Goal: Task Accomplishment & Management: Complete application form

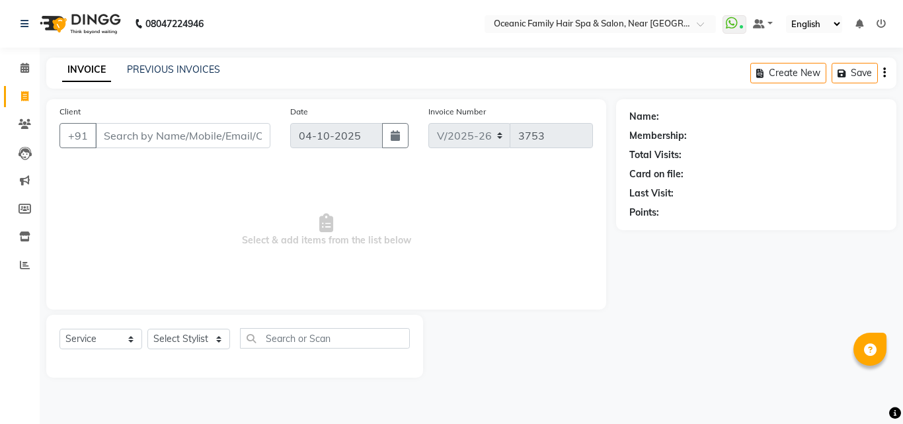
select select "4366"
select select "service"
click at [30, 65] on span at bounding box center [24, 68] width 23 height 15
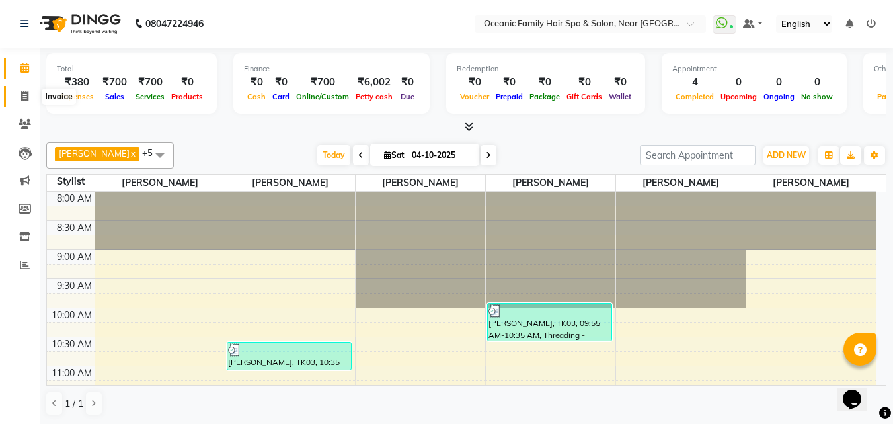
click at [23, 89] on span at bounding box center [24, 96] width 23 height 15
select select "service"
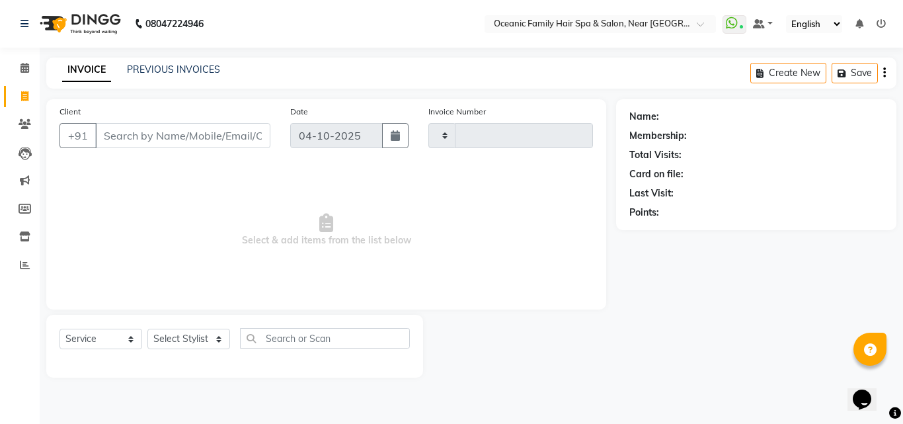
type input "3753"
select select "4366"
click at [214, 341] on select "Select Stylist [PERSON_NAME] [PERSON_NAME] [PERSON_NAME] Riyasat [PERSON_NAME] …" at bounding box center [188, 339] width 83 height 20
select select "23960"
click at [147, 329] on select "Select Stylist [PERSON_NAME] [PERSON_NAME] [PERSON_NAME] Riyasat [PERSON_NAME] …" at bounding box center [188, 339] width 83 height 20
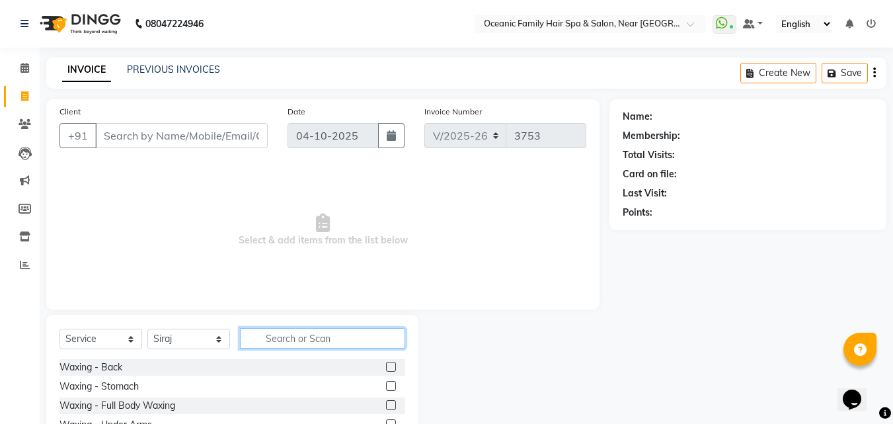
click at [278, 344] on input "text" at bounding box center [322, 338] width 165 height 20
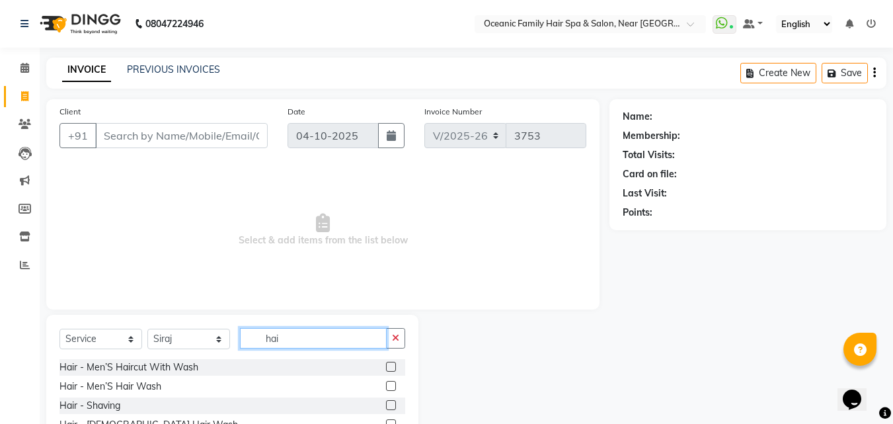
type input "hai"
click at [386, 366] on label at bounding box center [391, 367] width 10 height 10
click at [386, 366] on input "checkbox" at bounding box center [390, 367] width 9 height 9
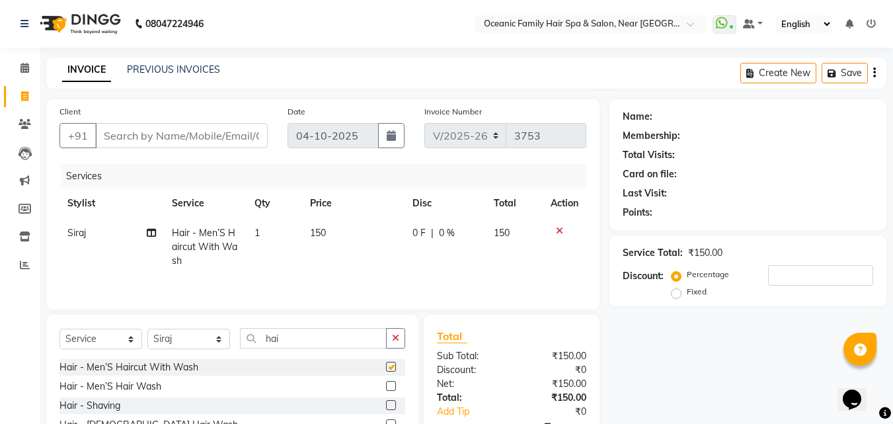
checkbox input "false"
click at [386, 401] on label at bounding box center [391, 405] width 10 height 10
click at [386, 401] on input "checkbox" at bounding box center [390, 405] width 9 height 9
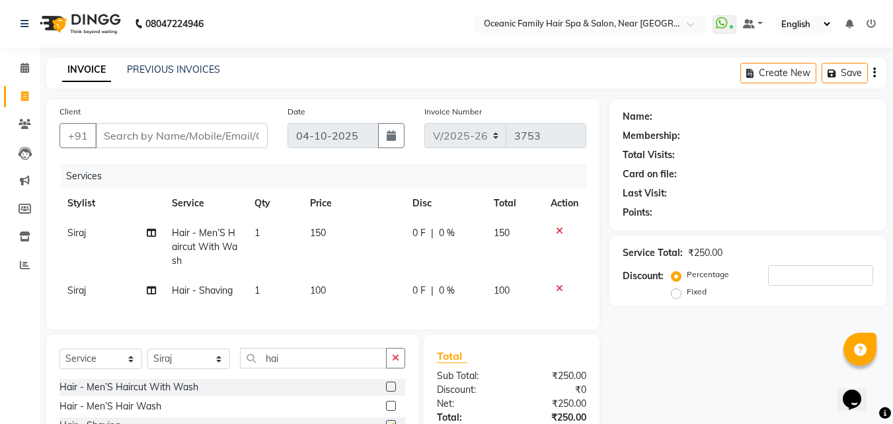
checkbox input "false"
click at [557, 228] on icon at bounding box center [559, 230] width 7 height 9
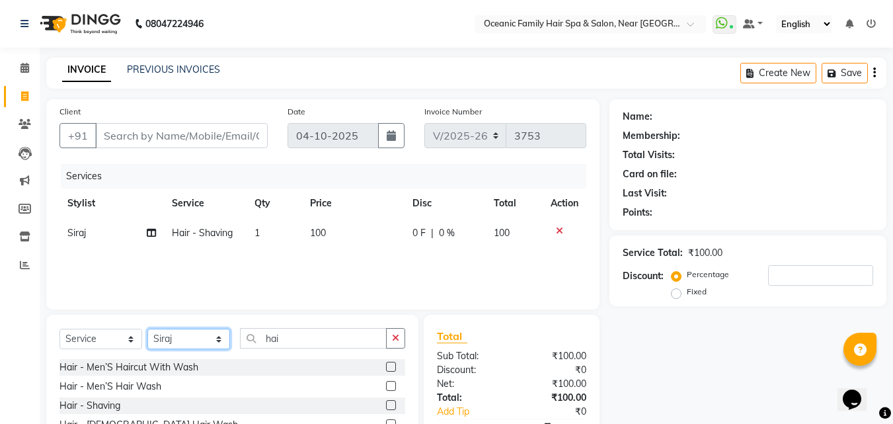
click at [220, 340] on select "Select Stylist [PERSON_NAME] [PERSON_NAME] [PERSON_NAME] Riyasat [PERSON_NAME] …" at bounding box center [188, 339] width 83 height 20
select select "89184"
click at [147, 329] on select "Select Stylist [PERSON_NAME] [PERSON_NAME] [PERSON_NAME] Riyasat [PERSON_NAME] …" at bounding box center [188, 339] width 83 height 20
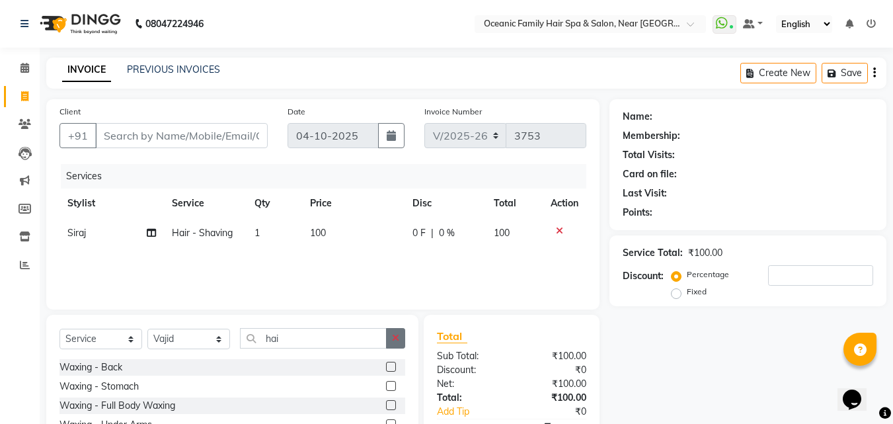
click at [393, 338] on icon "button" at bounding box center [395, 337] width 7 height 9
click at [390, 338] on input "text" at bounding box center [322, 338] width 165 height 20
click at [338, 345] on input "text" at bounding box center [322, 338] width 165 height 20
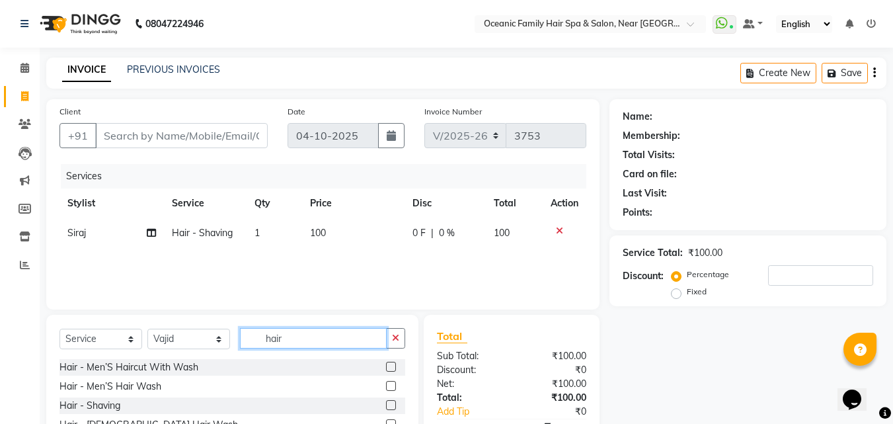
type input "hair"
click at [386, 368] on label at bounding box center [391, 367] width 10 height 10
click at [386, 368] on input "checkbox" at bounding box center [390, 367] width 9 height 9
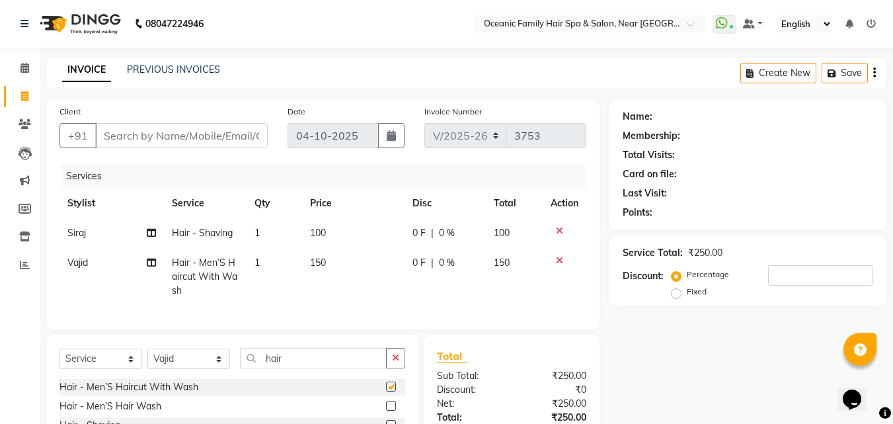
checkbox input "false"
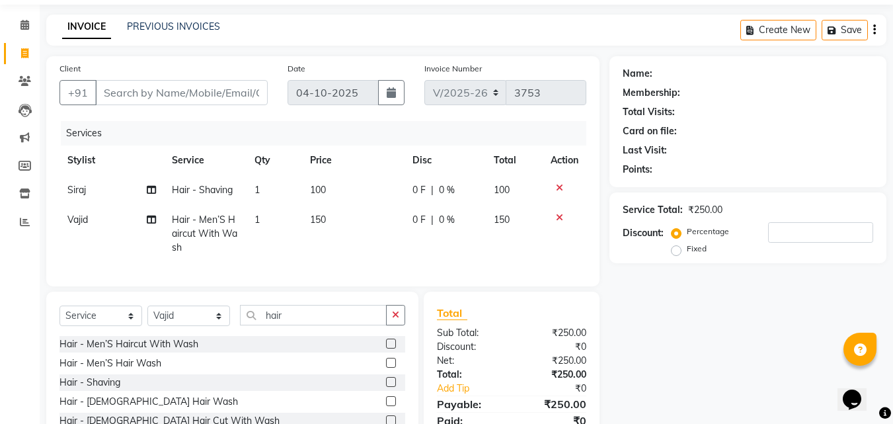
scroll to position [66, 0]
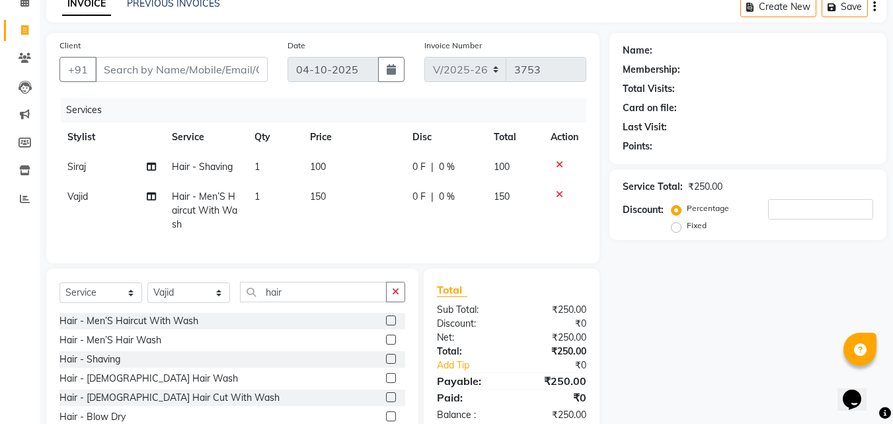
click at [386, 364] on label at bounding box center [391, 359] width 10 height 10
click at [386, 364] on input "checkbox" at bounding box center [390, 359] width 9 height 9
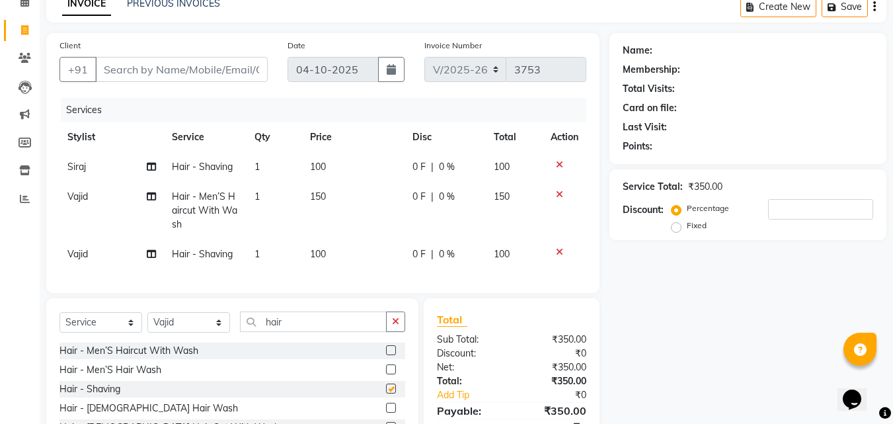
checkbox input "false"
click at [224, 76] on input "Client" at bounding box center [181, 69] width 173 height 25
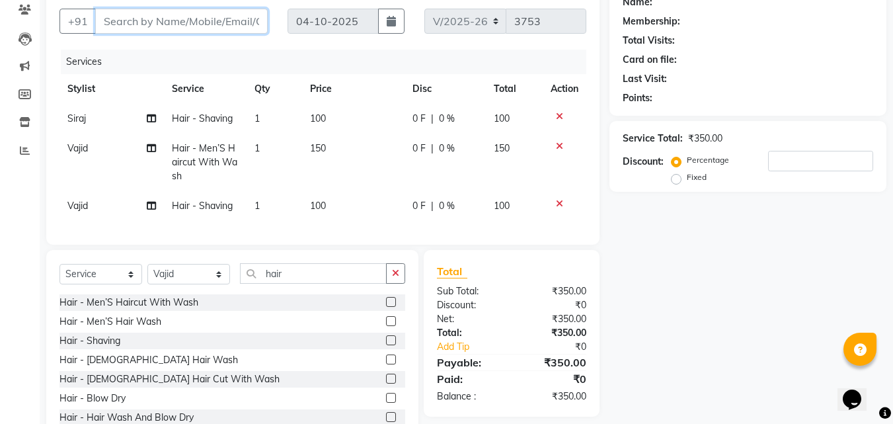
scroll to position [165, 0]
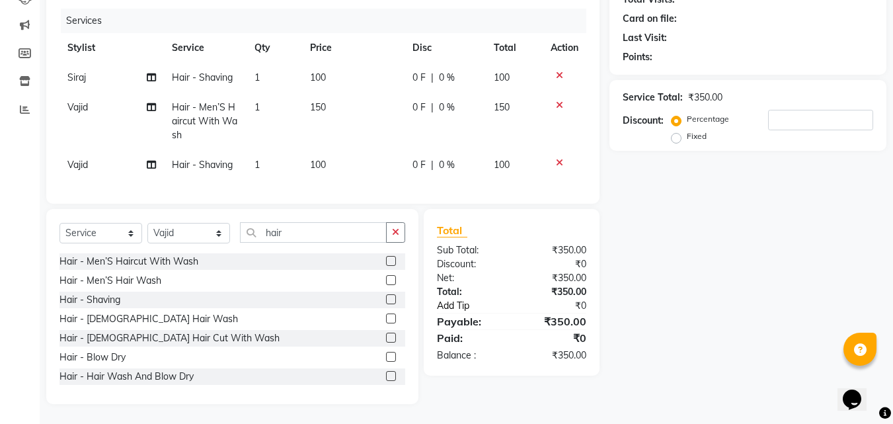
click at [469, 302] on link "Add Tip" at bounding box center [476, 306] width 98 height 14
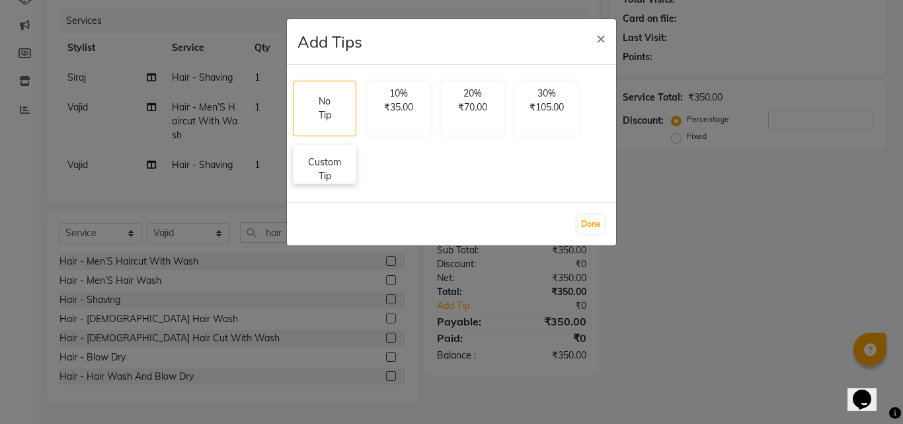
click at [321, 167] on p "Custom Tip" at bounding box center [324, 169] width 46 height 28
select select "23960"
select select "89184"
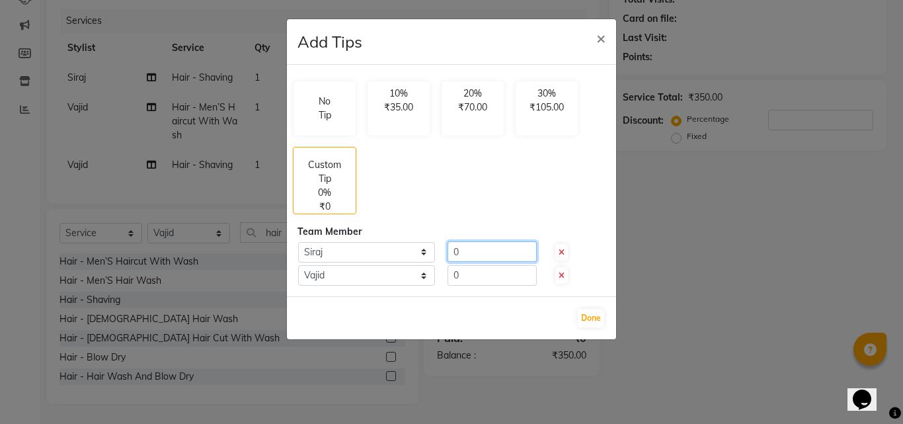
click at [469, 258] on input "0" at bounding box center [492, 251] width 89 height 20
type input "30"
click at [498, 282] on input "0" at bounding box center [492, 275] width 89 height 20
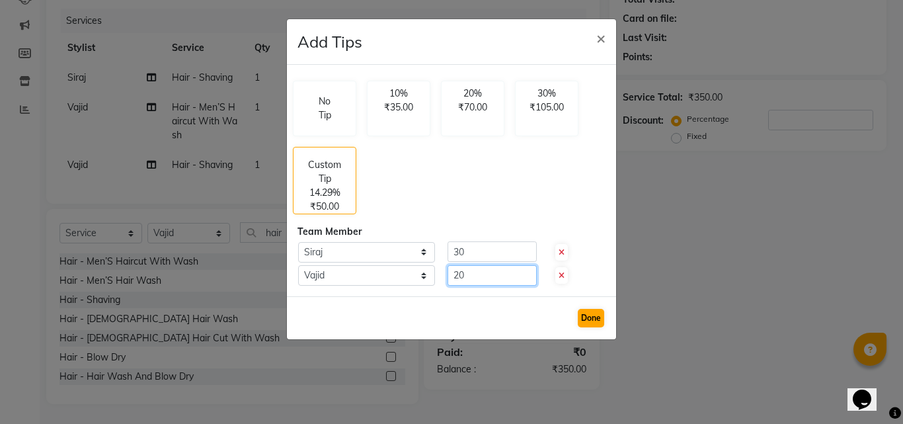
type input "20"
click at [592, 317] on button "Done" at bounding box center [591, 318] width 26 height 19
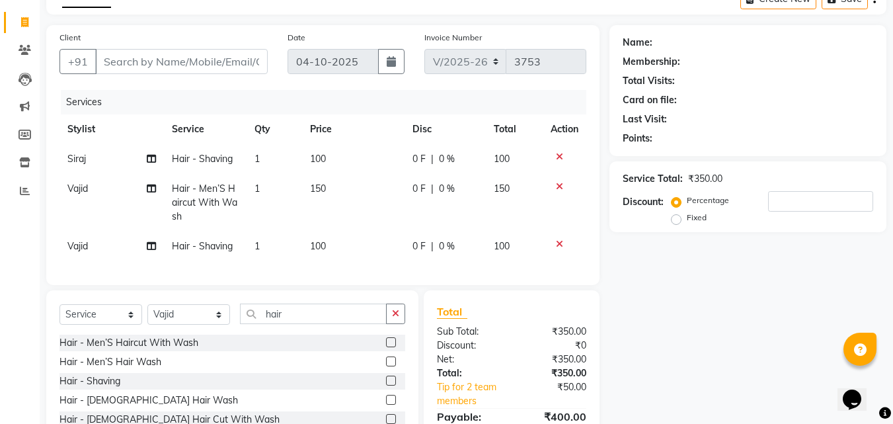
scroll to position [0, 0]
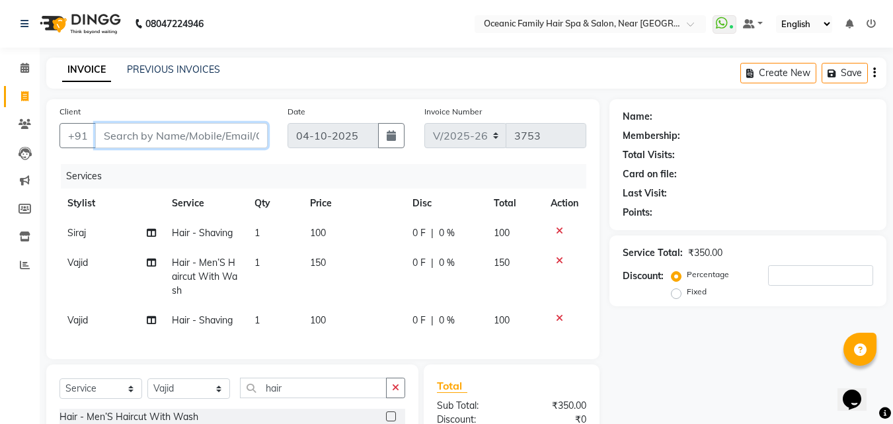
click at [180, 137] on input "Client" at bounding box center [181, 135] width 173 height 25
type input "8"
type input "0"
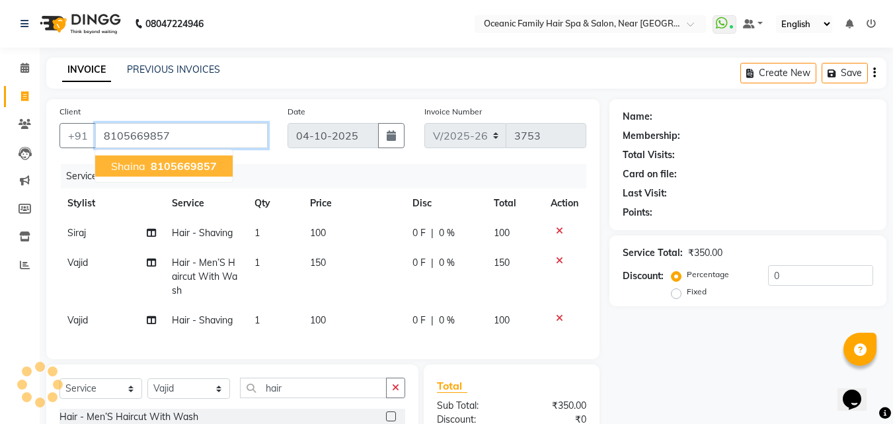
click at [167, 166] on span "8105669857" at bounding box center [184, 165] width 66 height 13
type input "8105669857"
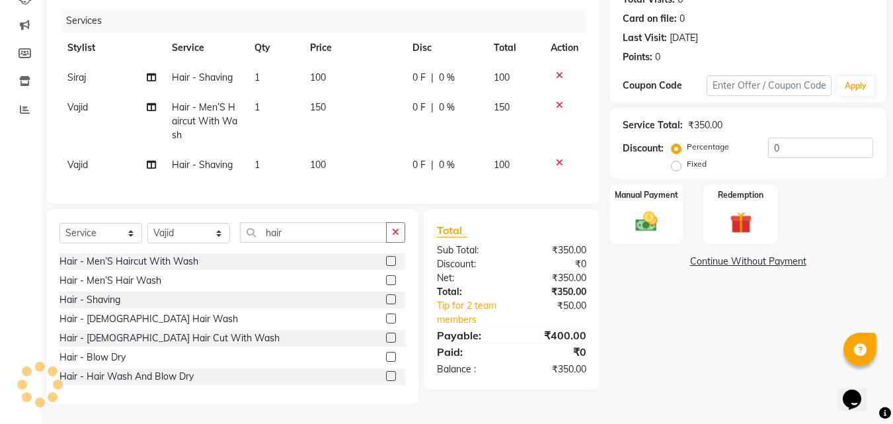
scroll to position [165, 0]
click at [668, 224] on div "Manual Payment" at bounding box center [646, 213] width 77 height 63
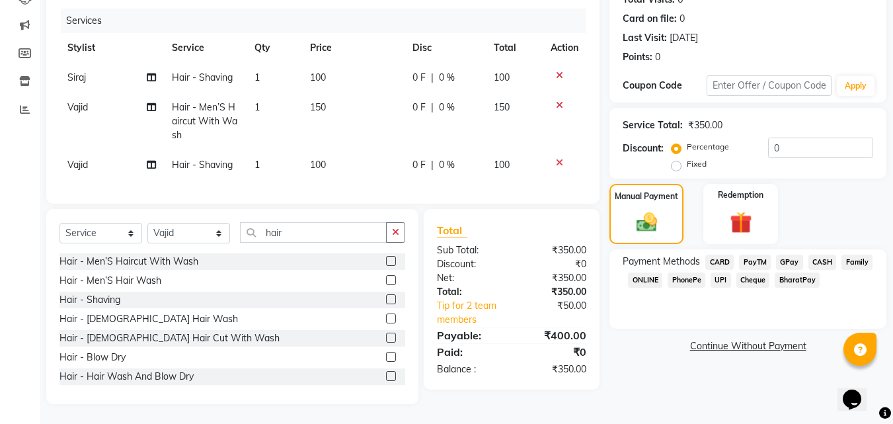
click at [763, 255] on span "PayTM" at bounding box center [755, 262] width 32 height 15
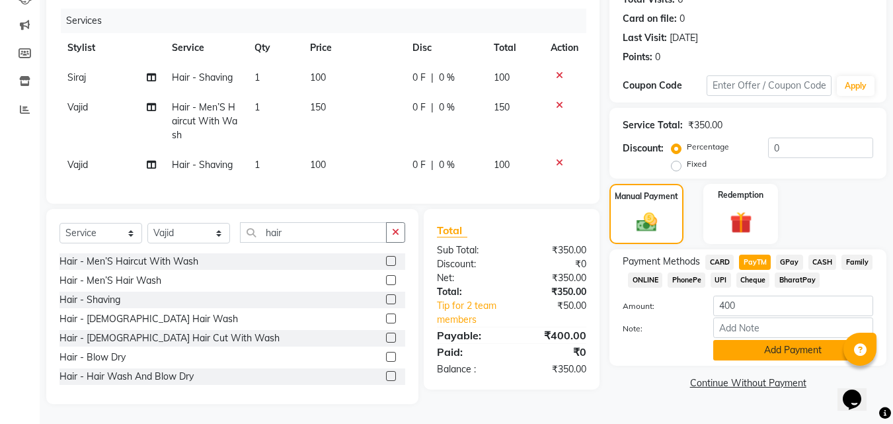
click at [762, 340] on button "Add Payment" at bounding box center [793, 350] width 160 height 20
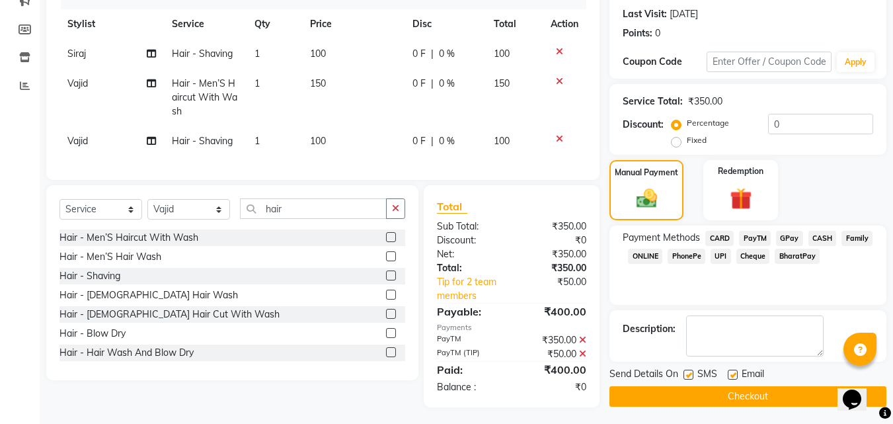
scroll to position [192, 0]
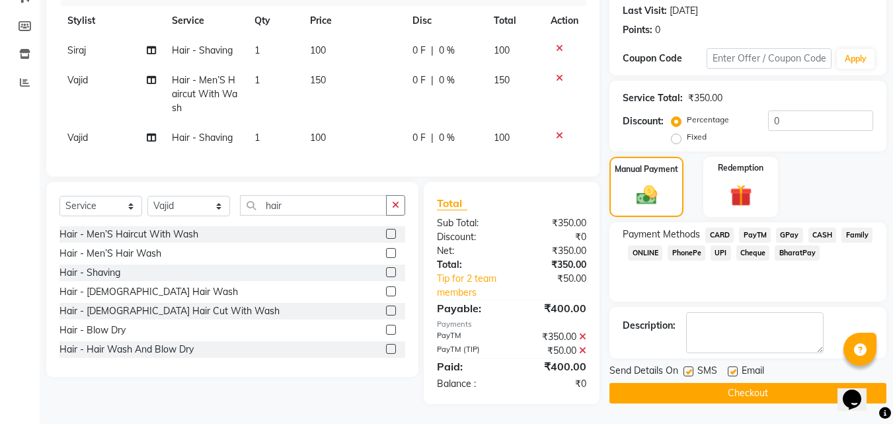
click at [803, 383] on button "Checkout" at bounding box center [747, 393] width 277 height 20
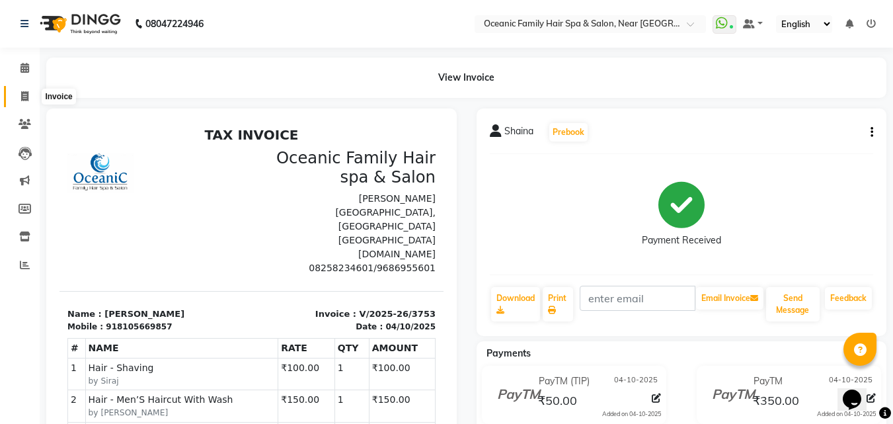
click at [28, 97] on icon at bounding box center [24, 96] width 7 height 10
select select "service"
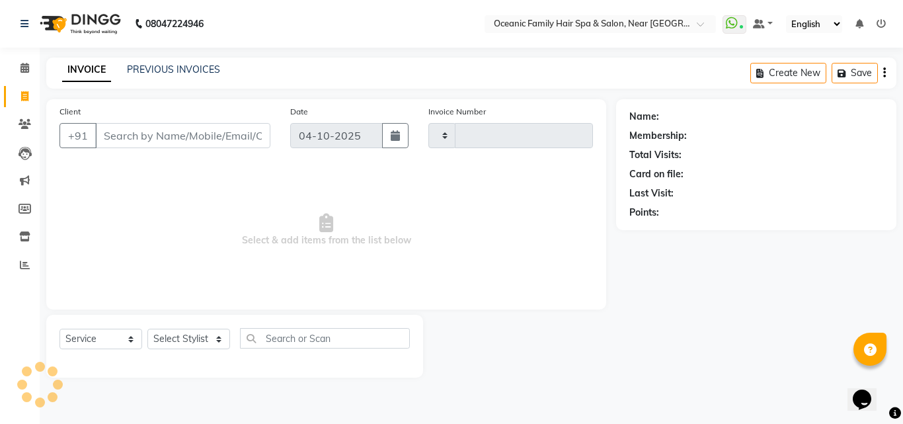
type input "3754"
select select "4366"
click at [30, 68] on span at bounding box center [24, 68] width 23 height 15
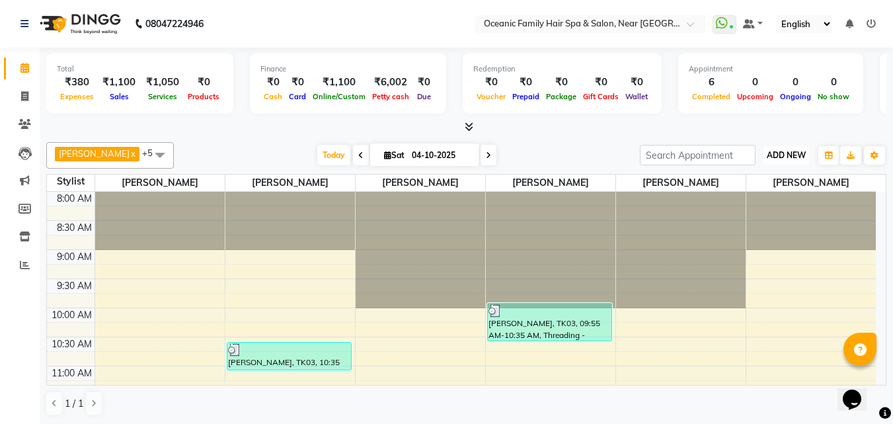
click at [789, 152] on span "ADD NEW" at bounding box center [786, 155] width 39 height 10
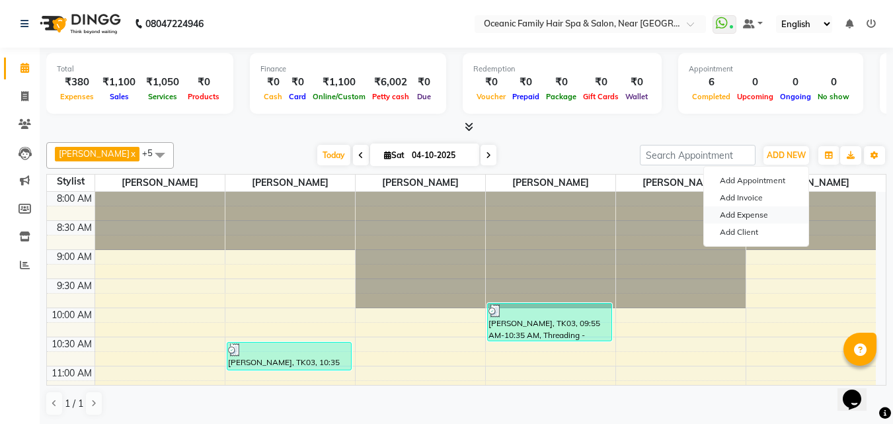
click at [775, 217] on link "Add Expense" at bounding box center [756, 214] width 104 height 17
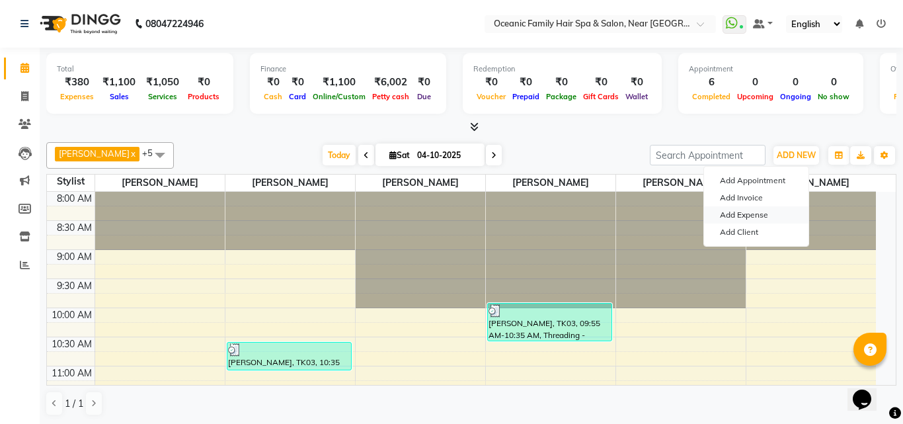
select select "1"
select select "3172"
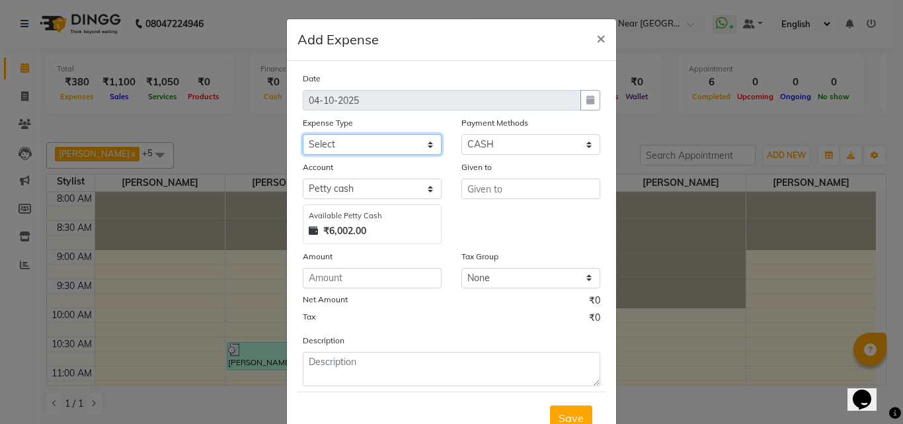
click at [412, 146] on select "Select [PERSON_NAME] [PERSON_NAME] [PERSON_NAME] Bank charges Cash transfer to …" at bounding box center [372, 144] width 139 height 20
select select "5558"
click at [303, 134] on select "Select [PERSON_NAME] [PERSON_NAME] [PERSON_NAME] Bank charges Cash transfer to …" at bounding box center [372, 144] width 139 height 20
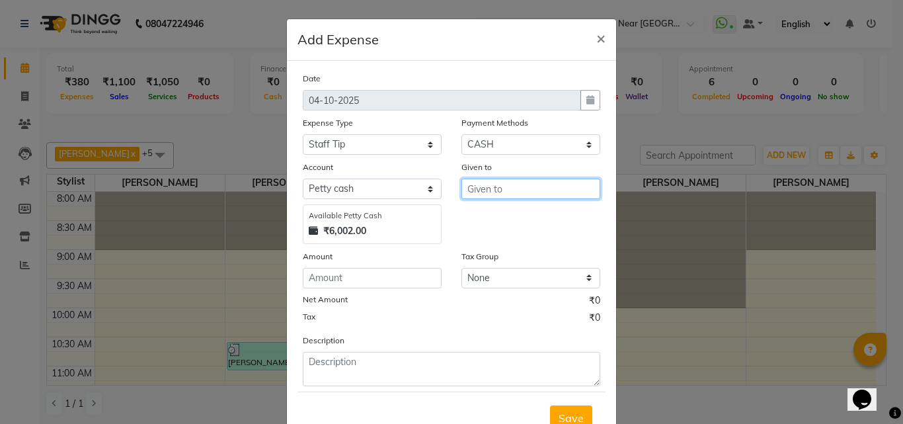
click at [569, 185] on input "text" at bounding box center [530, 188] width 139 height 20
click at [535, 219] on button "Tas miya" at bounding box center [514, 216] width 104 height 21
type input "[PERSON_NAME]"
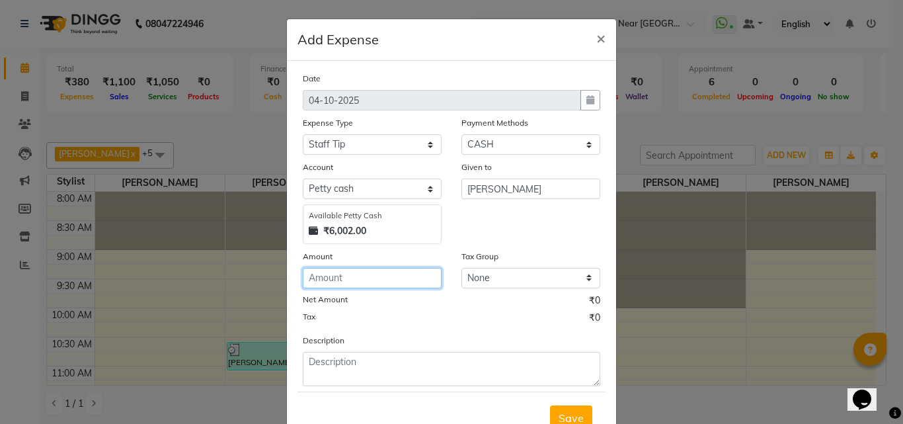
click at [413, 276] on input "number" at bounding box center [372, 278] width 139 height 20
type input "30"
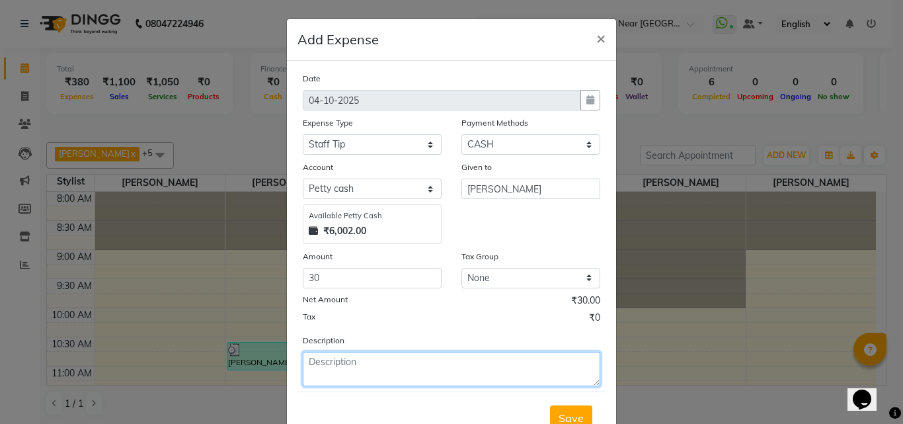
click at [373, 375] on textarea at bounding box center [451, 369] width 297 height 34
type textarea "Siraj"
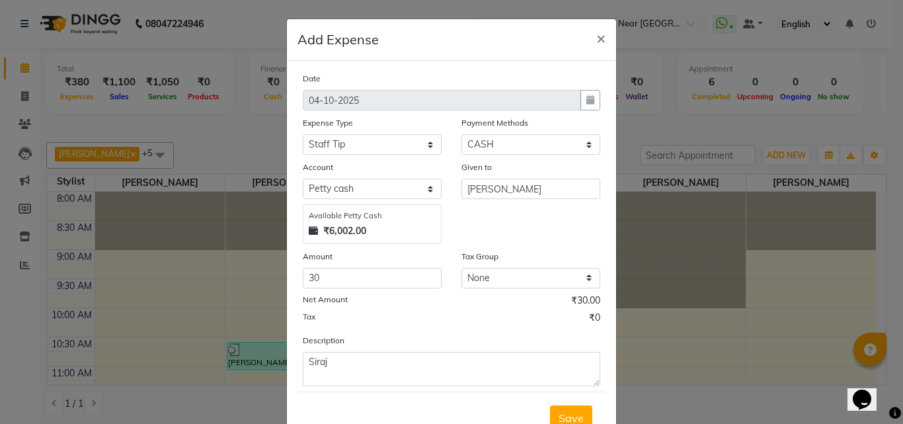
click at [588, 414] on div "Save" at bounding box center [451, 417] width 308 height 52
click at [570, 418] on span "Save" at bounding box center [571, 417] width 25 height 13
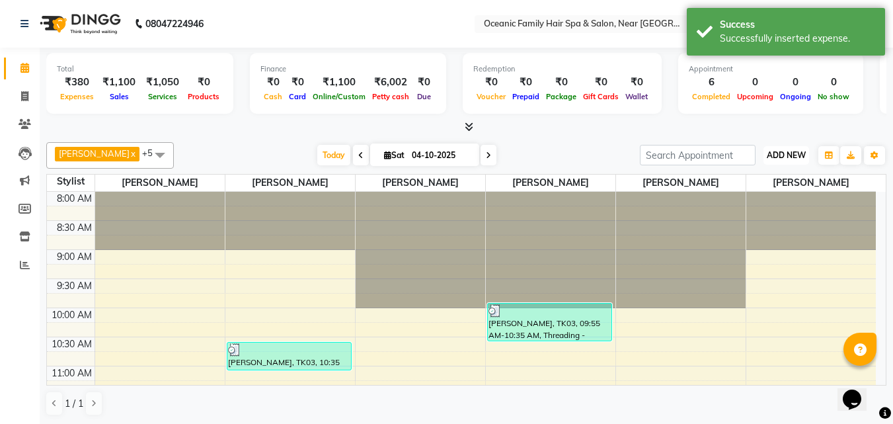
click at [791, 161] on button "ADD NEW Toggle Dropdown" at bounding box center [787, 155] width 46 height 19
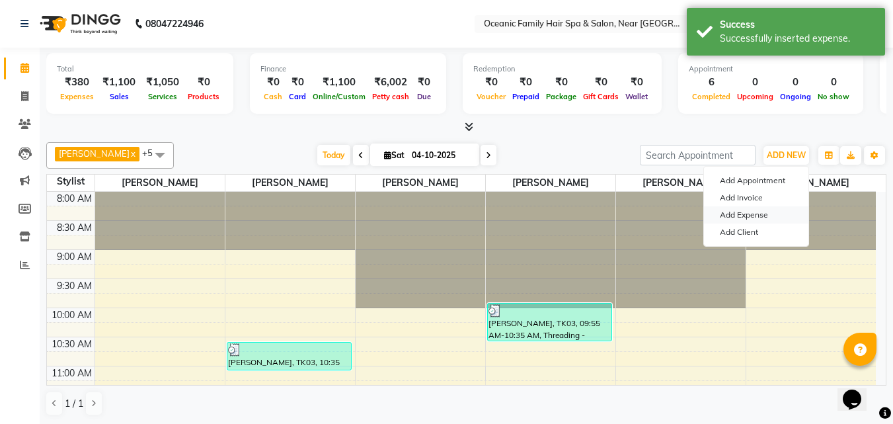
click at [790, 215] on link "Add Expense" at bounding box center [756, 214] width 104 height 17
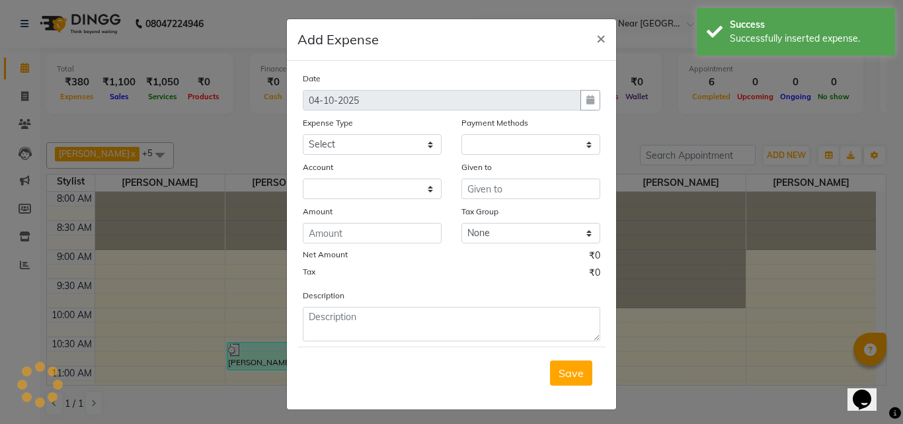
select select "1"
select select "3172"
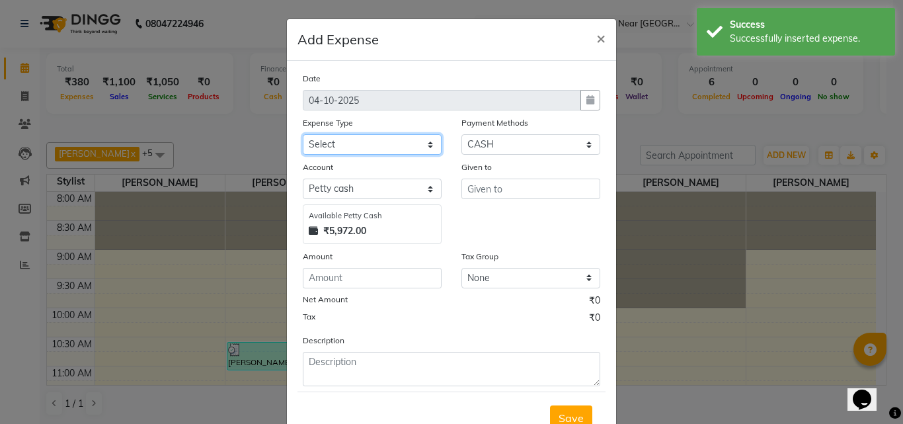
click at [430, 141] on select "Select [PERSON_NAME] [PERSON_NAME] [PERSON_NAME] Bank charges Cash transfer to …" at bounding box center [372, 144] width 139 height 20
select select "5558"
click at [303, 134] on select "Select [PERSON_NAME] [PERSON_NAME] [PERSON_NAME] Bank charges Cash transfer to …" at bounding box center [372, 144] width 139 height 20
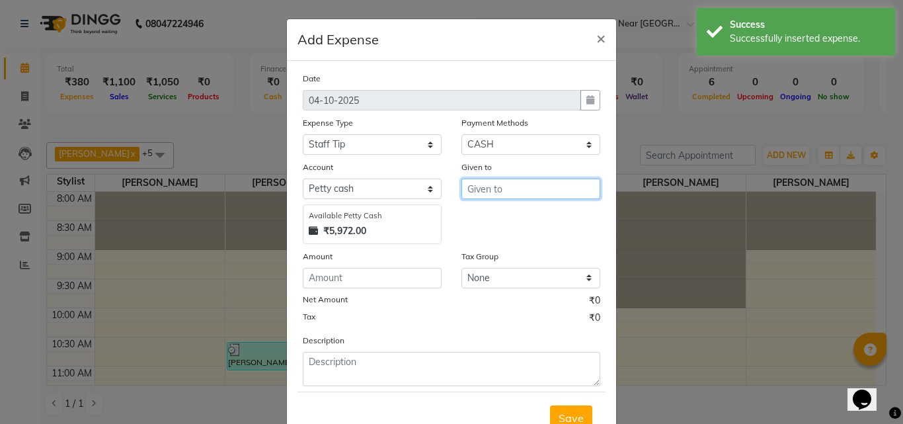
click at [526, 188] on input "text" at bounding box center [530, 188] width 139 height 20
click at [524, 211] on button "Tas miya" at bounding box center [514, 216] width 104 height 21
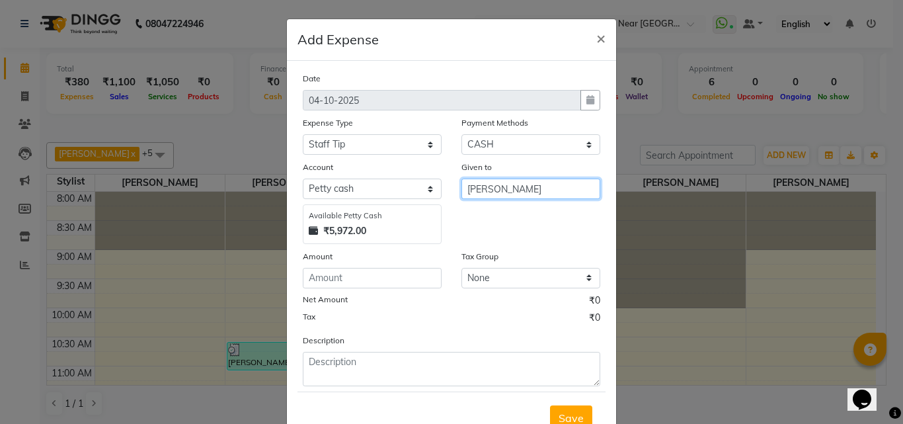
type input "[PERSON_NAME]"
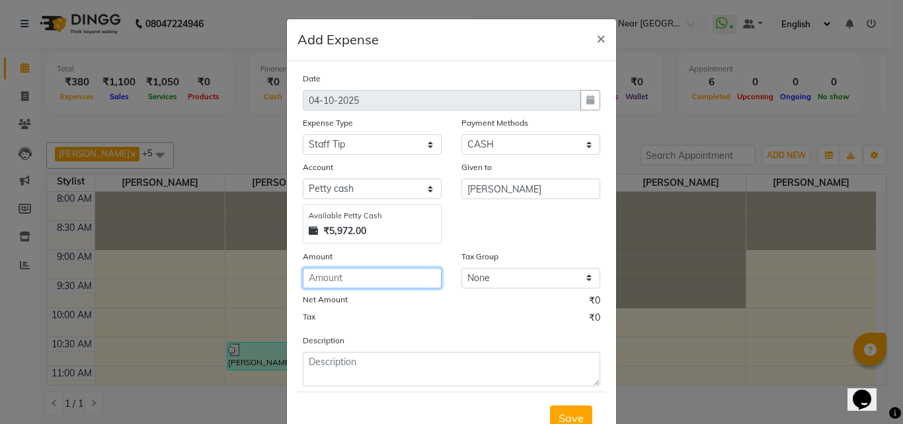
click at [383, 282] on input "number" at bounding box center [372, 278] width 139 height 20
type input "20"
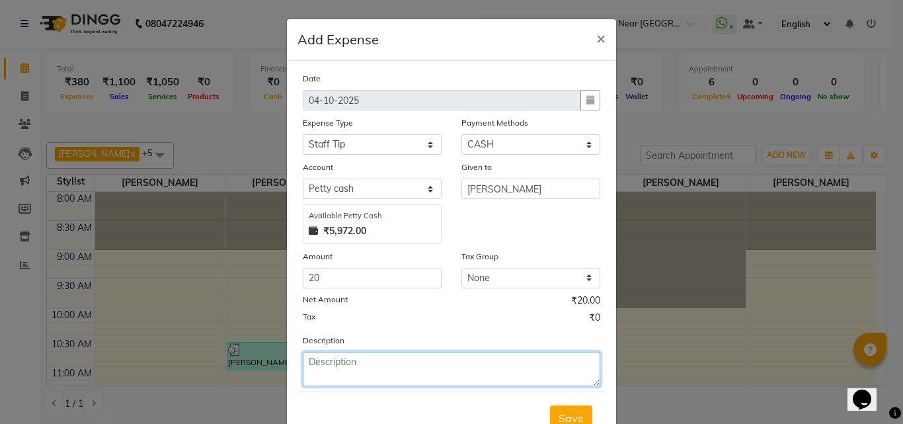
click at [352, 374] on textarea at bounding box center [451, 369] width 297 height 34
type textarea "Vajid"
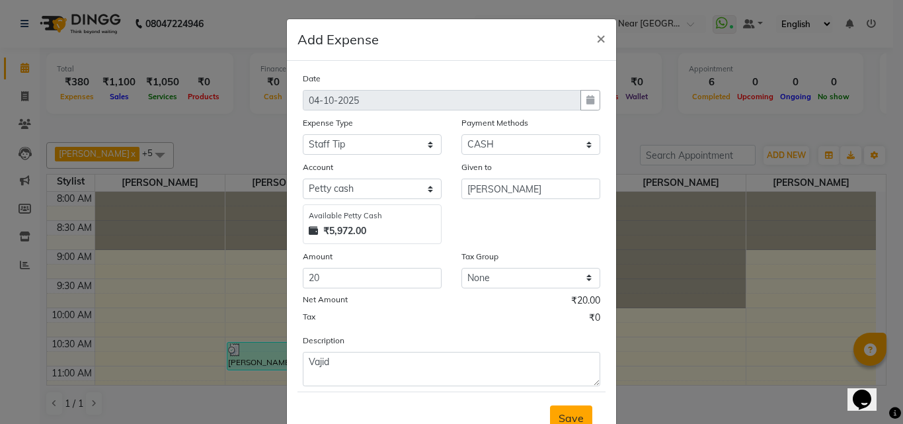
click at [559, 416] on span "Save" at bounding box center [571, 417] width 25 height 13
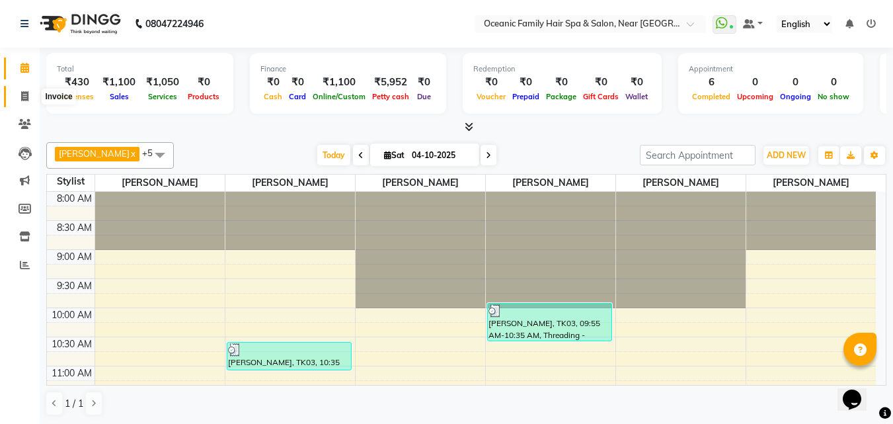
click at [24, 95] on icon at bounding box center [24, 96] width 7 height 10
select select "4366"
select select "service"
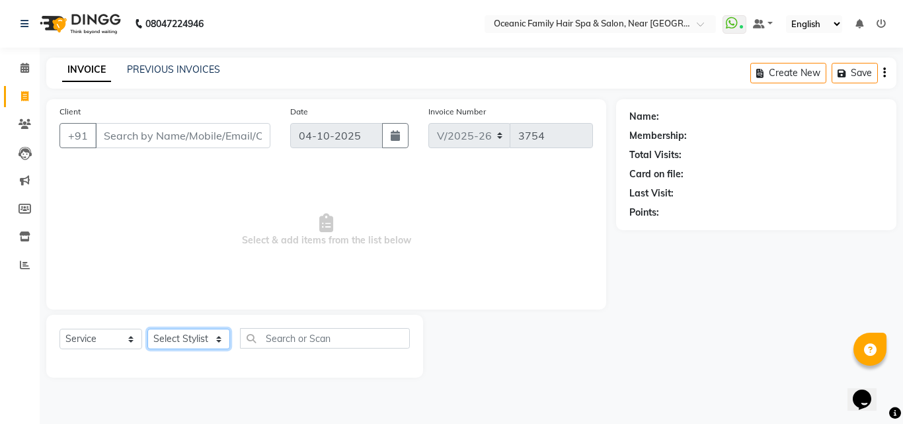
click at [225, 332] on select "Select Stylist [PERSON_NAME] [PERSON_NAME] [PERSON_NAME] Riyasat [PERSON_NAME] …" at bounding box center [188, 339] width 83 height 20
select select "23947"
click at [147, 329] on select "Select Stylist [PERSON_NAME] [PERSON_NAME] [PERSON_NAME] Riyasat [PERSON_NAME] …" at bounding box center [188, 339] width 83 height 20
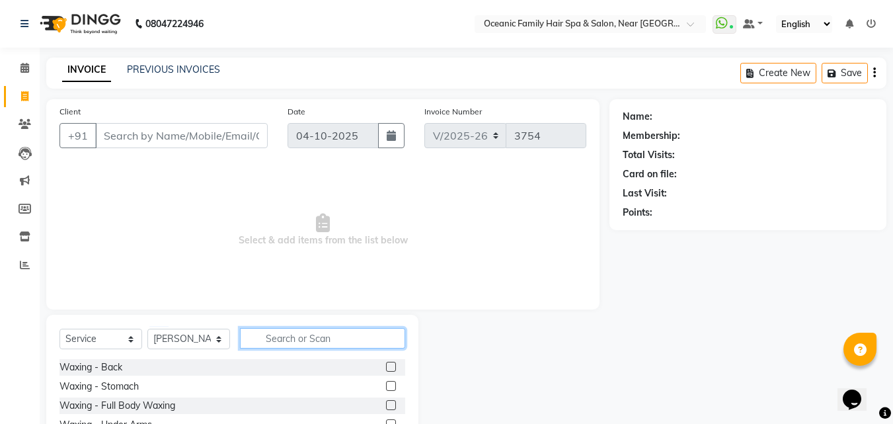
click at [295, 330] on input "text" at bounding box center [322, 338] width 165 height 20
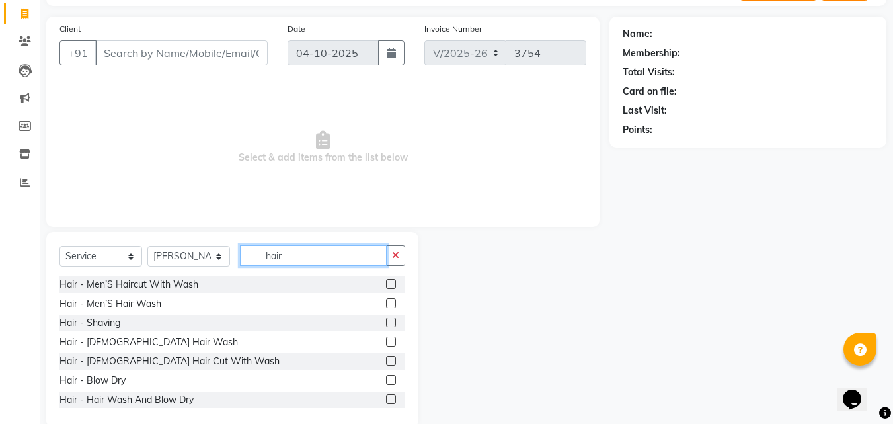
scroll to position [106, 0]
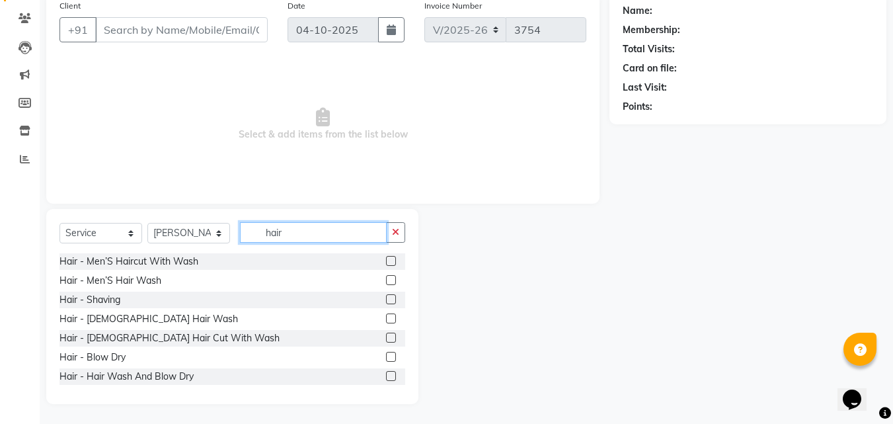
type input "hair"
click at [386, 375] on label at bounding box center [391, 376] width 10 height 10
click at [386, 375] on input "checkbox" at bounding box center [390, 376] width 9 height 9
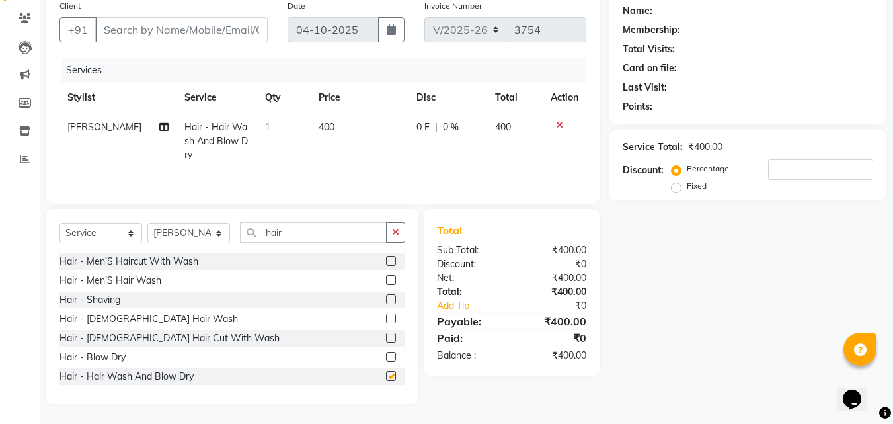
checkbox input "false"
click at [219, 235] on select "Select Stylist [PERSON_NAME] [PERSON_NAME] [PERSON_NAME] Riyasat [PERSON_NAME] …" at bounding box center [188, 233] width 83 height 20
select select "23957"
click at [147, 223] on select "Select Stylist [PERSON_NAME] [PERSON_NAME] [PERSON_NAME] Riyasat [PERSON_NAME] …" at bounding box center [188, 233] width 83 height 20
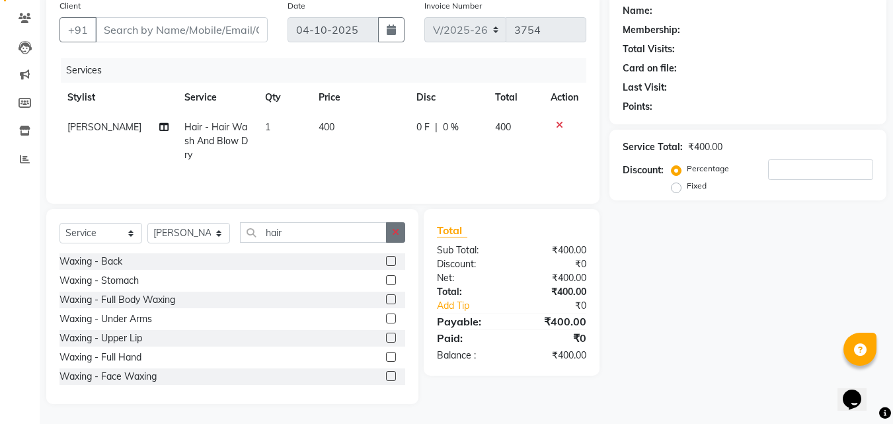
click at [391, 235] on button "button" at bounding box center [395, 232] width 19 height 20
click at [383, 237] on input "text" at bounding box center [322, 232] width 165 height 20
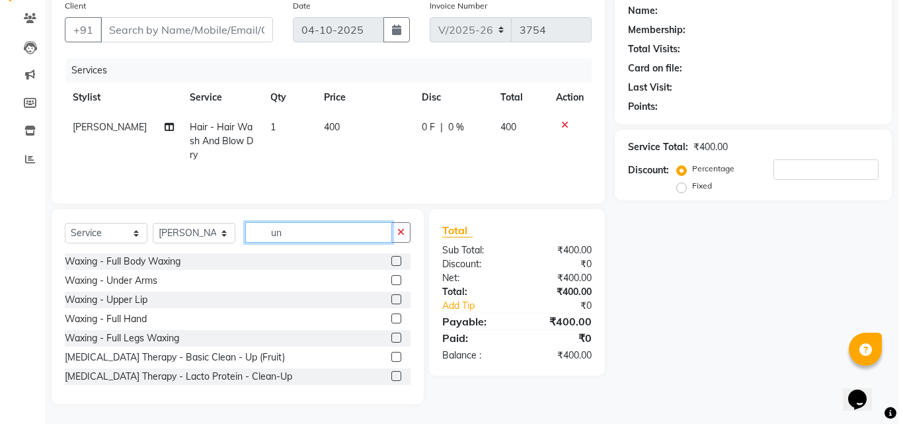
scroll to position [77, 0]
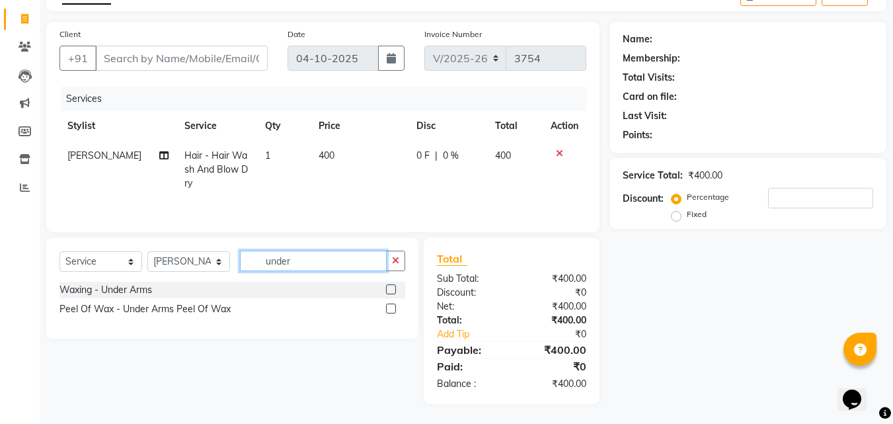
type input "under"
click at [390, 289] on label at bounding box center [391, 289] width 10 height 10
click at [390, 289] on input "checkbox" at bounding box center [390, 290] width 9 height 9
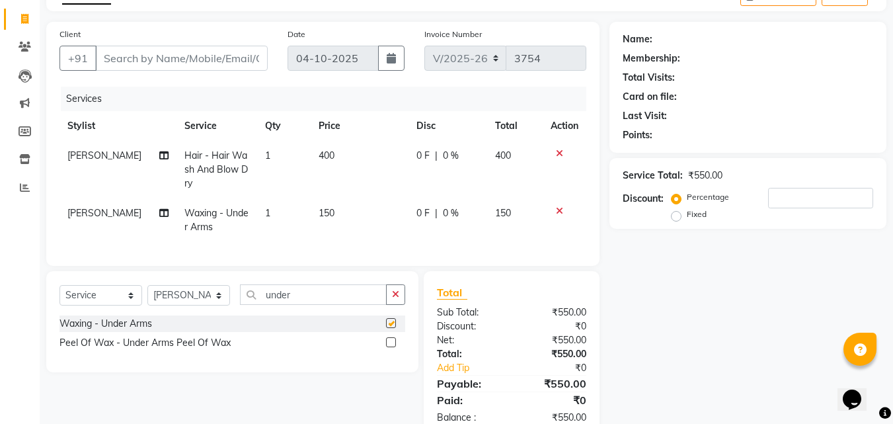
checkbox input "false"
click at [245, 61] on input "Client" at bounding box center [181, 58] width 173 height 25
click at [110, 58] on input "Client" at bounding box center [181, 58] width 173 height 25
type input "9"
type input "0"
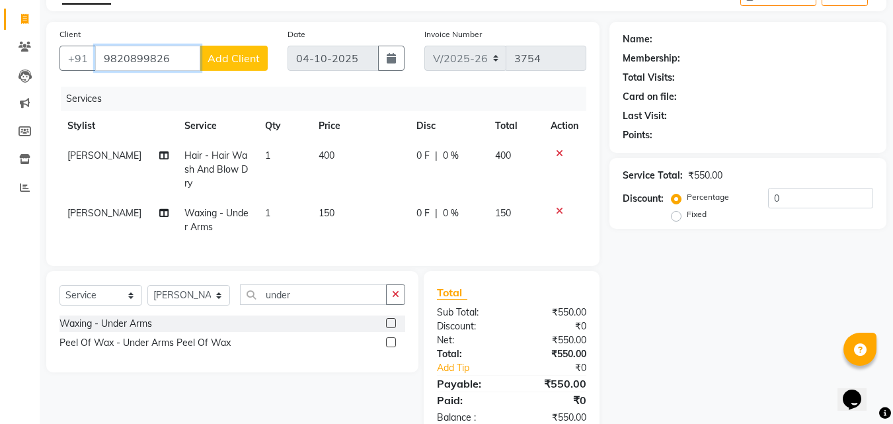
type input "9820899826"
click at [227, 57] on span "Add Client" at bounding box center [234, 58] width 52 height 13
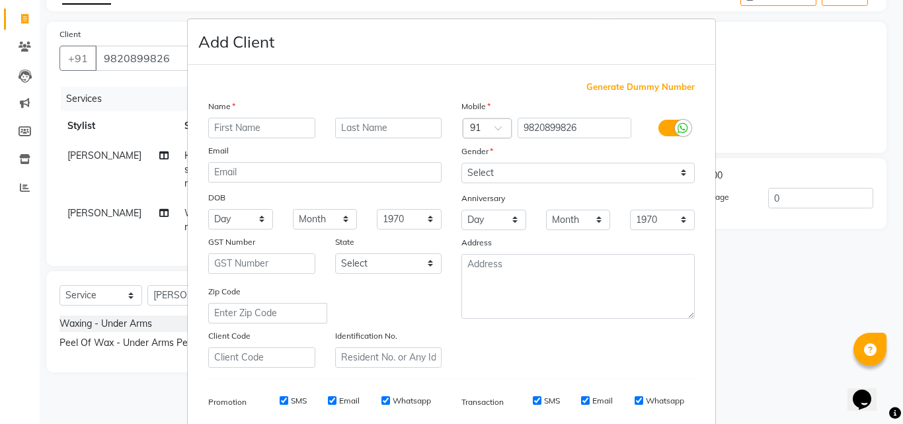
click at [268, 126] on input "text" at bounding box center [261, 128] width 107 height 20
type input "Sunitha"
click at [404, 132] on input "text" at bounding box center [388, 128] width 107 height 20
type input "D souza"
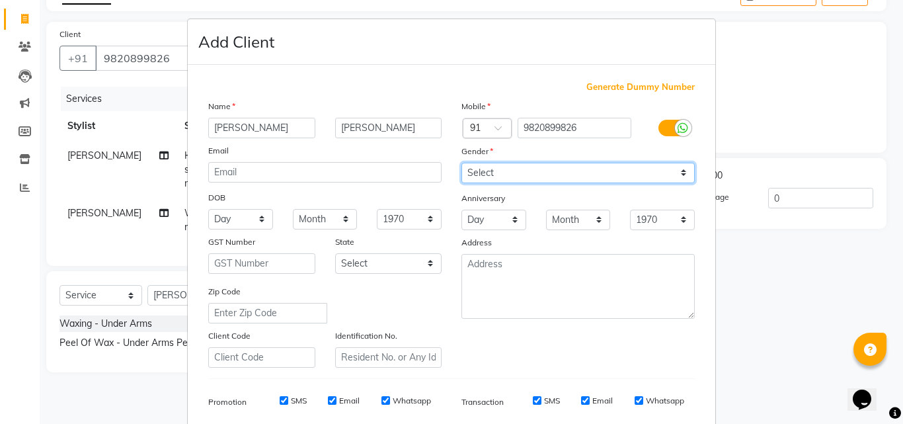
click at [669, 171] on select "Select Male Female Other Prefer Not To Say" at bounding box center [577, 173] width 233 height 20
select select "female"
click at [461, 163] on select "Select Male Female Other Prefer Not To Say" at bounding box center [577, 173] width 233 height 20
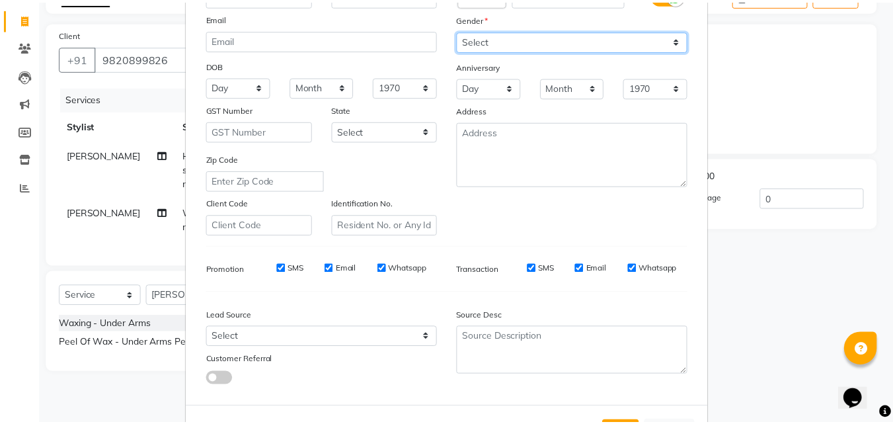
scroll to position [186, 0]
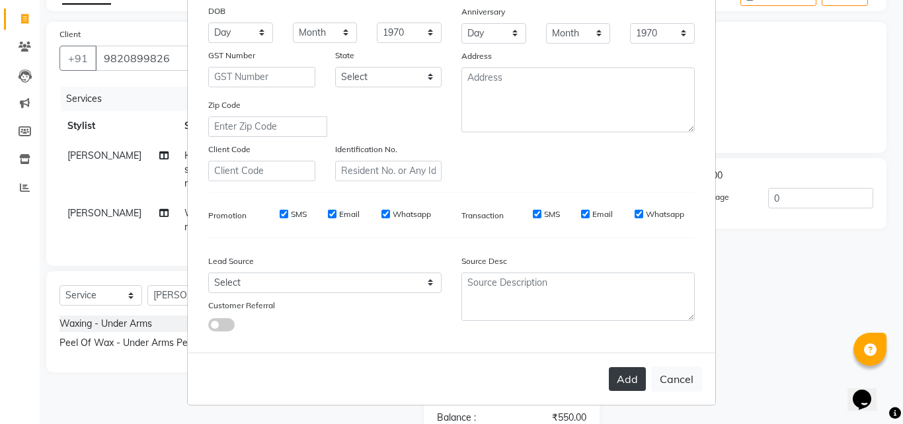
click at [615, 377] on button "Add" at bounding box center [627, 379] width 37 height 24
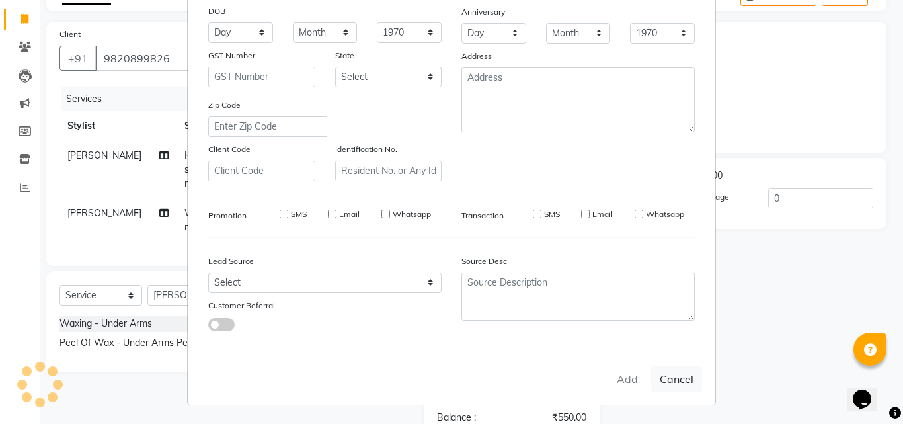
select select
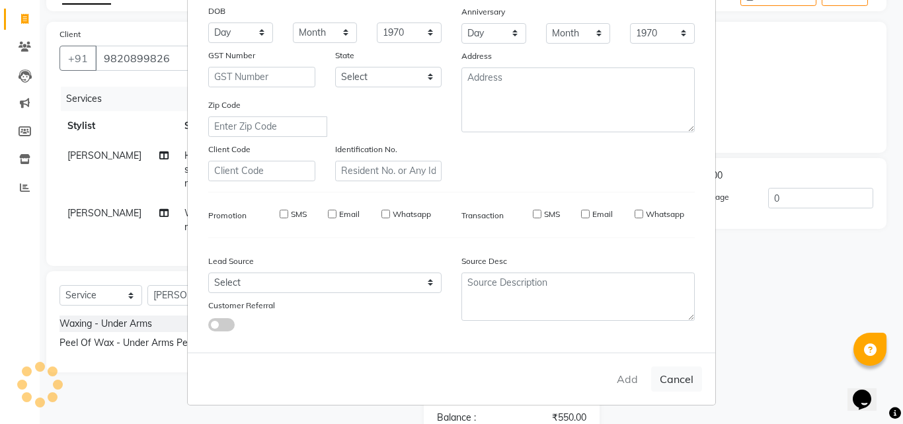
select select
checkbox input "false"
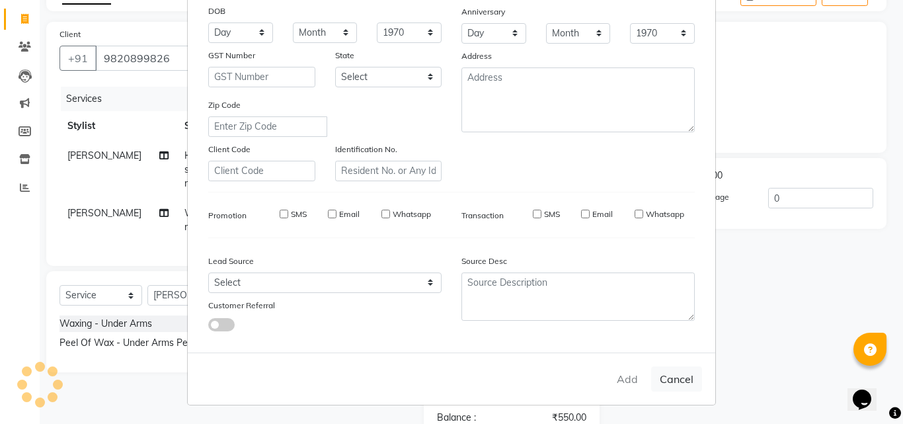
checkbox input "false"
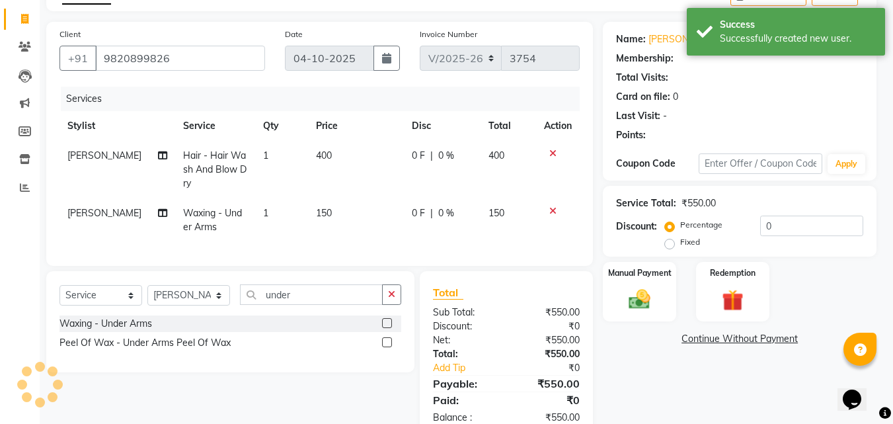
select select "1: Object"
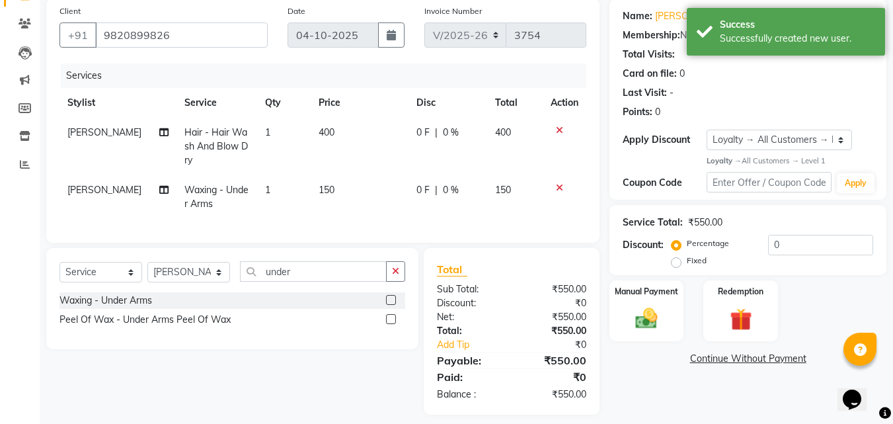
scroll to position [121, 0]
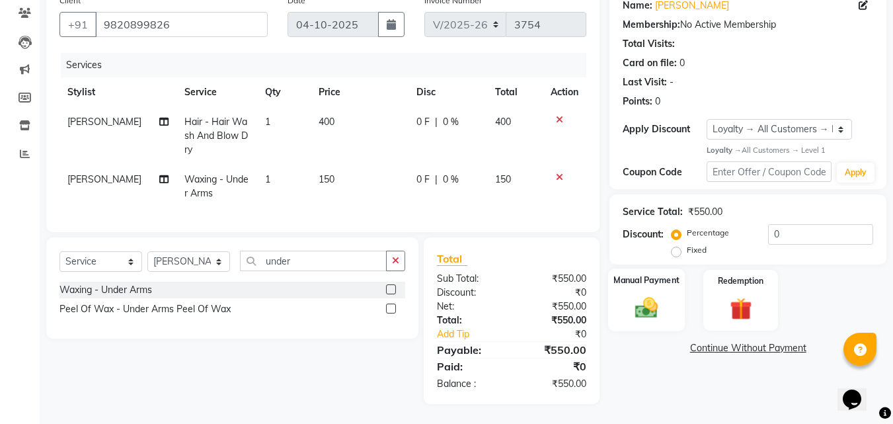
click at [648, 295] on img at bounding box center [646, 308] width 37 height 26
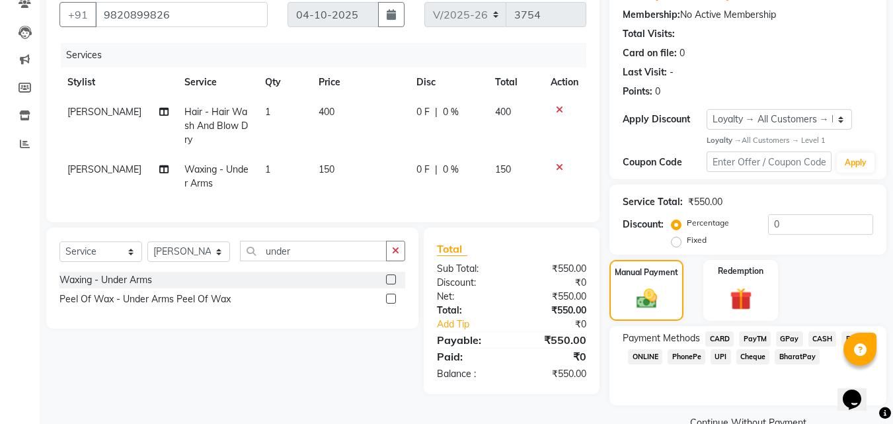
click at [721, 340] on span "CARD" at bounding box center [719, 338] width 28 height 15
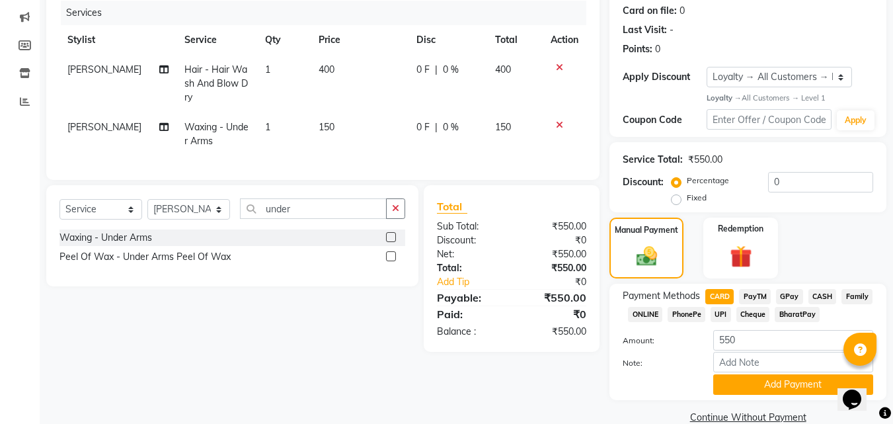
scroll to position [186, 0]
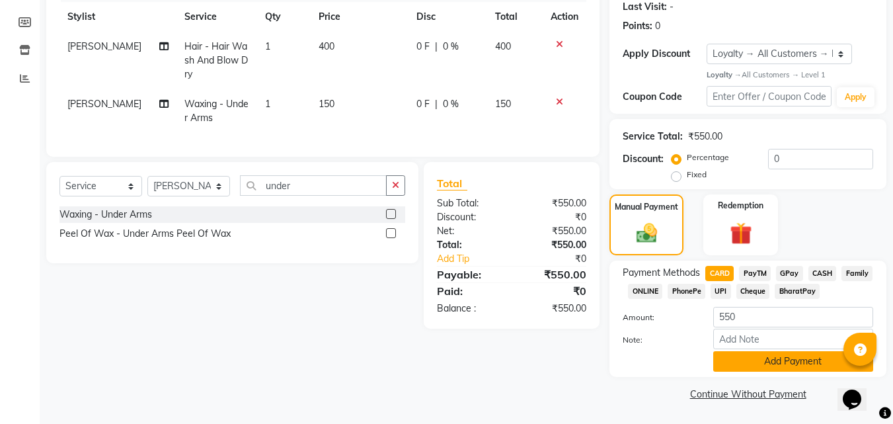
click at [818, 364] on button "Add Payment" at bounding box center [793, 361] width 160 height 20
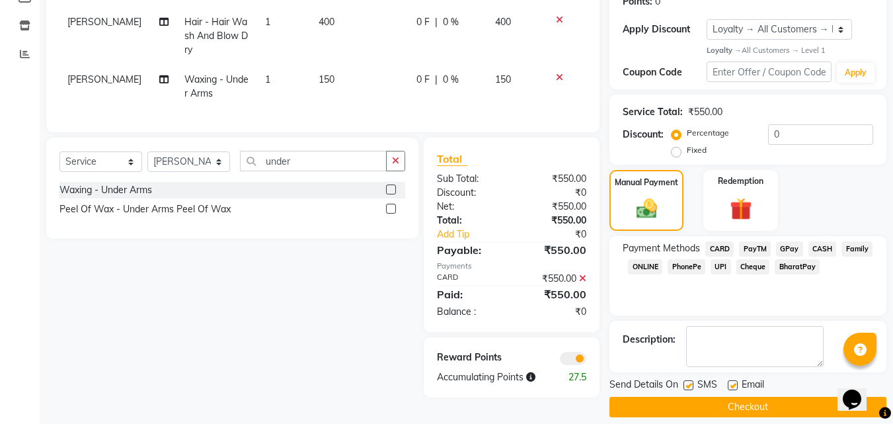
scroll to position [224, 0]
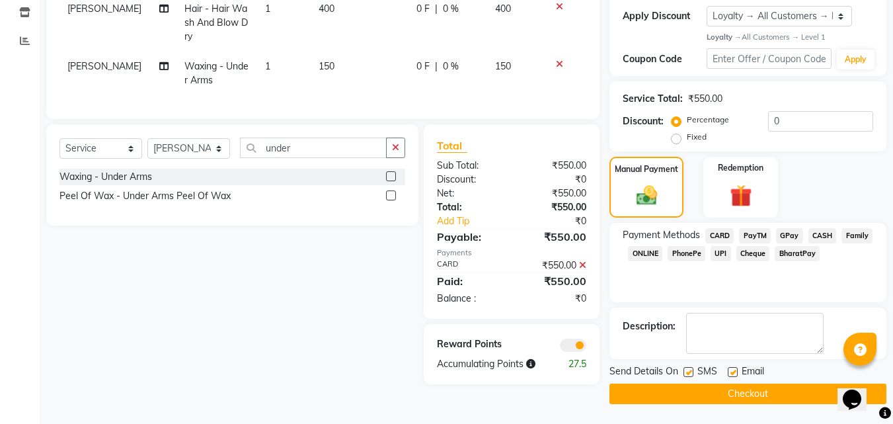
click at [820, 386] on button "Checkout" at bounding box center [747, 393] width 277 height 20
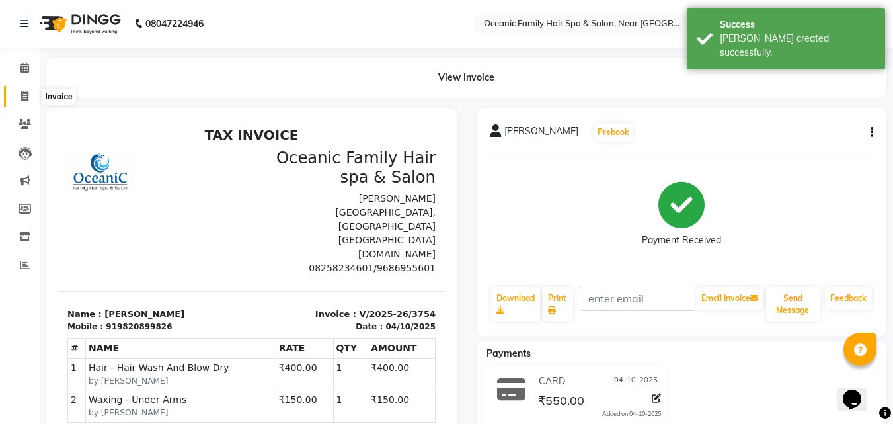
click at [22, 98] on icon at bounding box center [24, 96] width 7 height 10
select select "service"
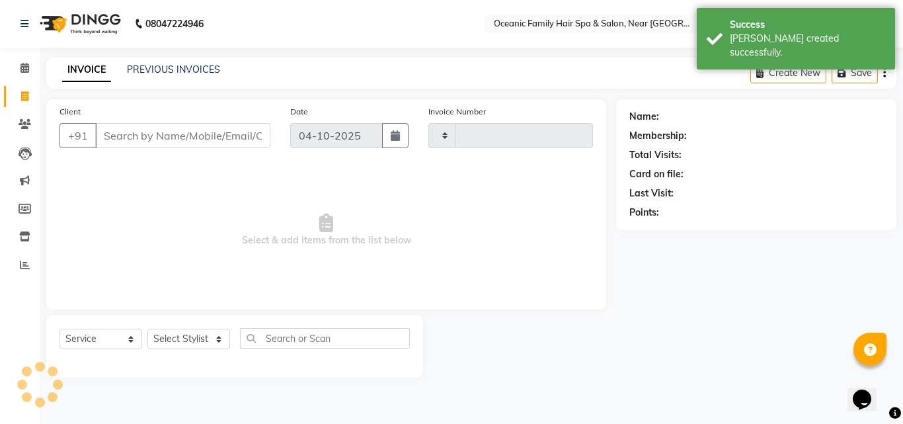
type input "3755"
select select "4366"
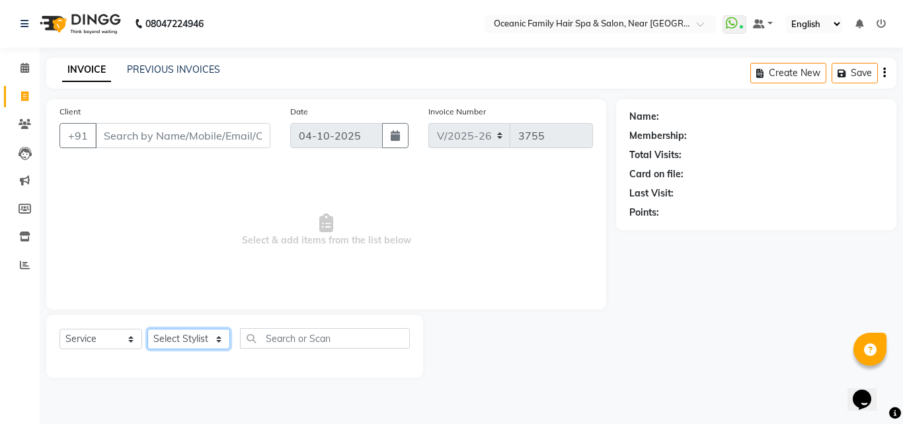
click at [208, 337] on select "Select Stylist [PERSON_NAME] [PERSON_NAME] [PERSON_NAME] Riyasat [PERSON_NAME] …" at bounding box center [188, 339] width 83 height 20
select select "23957"
click at [147, 329] on select "Select Stylist [PERSON_NAME] [PERSON_NAME] [PERSON_NAME] Riyasat [PERSON_NAME] …" at bounding box center [188, 339] width 83 height 20
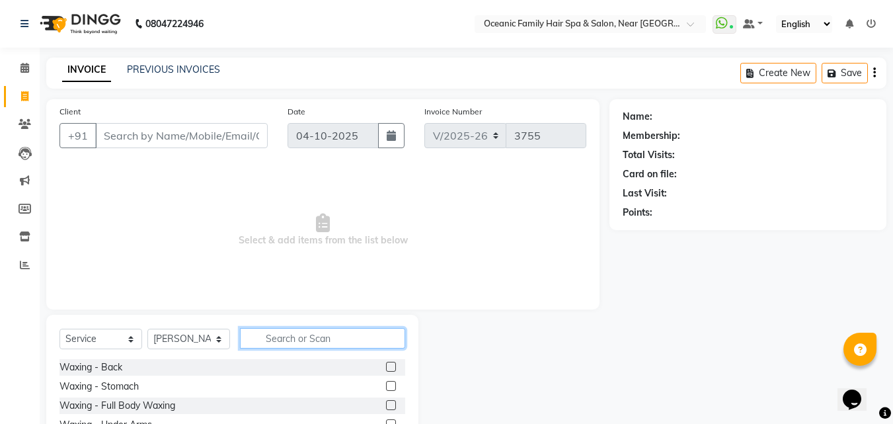
click at [329, 334] on input "text" at bounding box center [322, 338] width 165 height 20
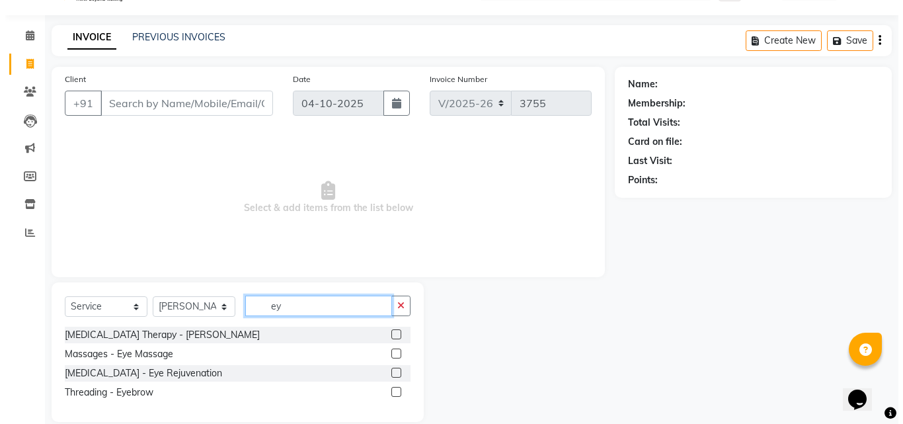
scroll to position [50, 0]
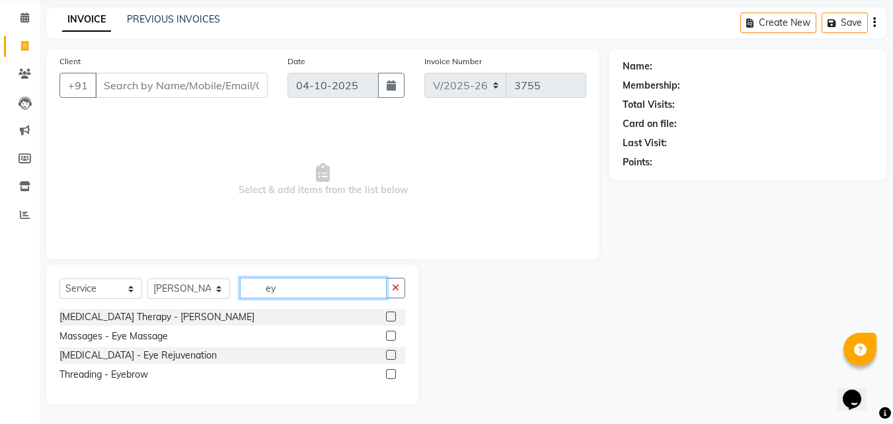
type input "ey"
click at [390, 373] on label at bounding box center [391, 374] width 10 height 10
click at [390, 373] on input "checkbox" at bounding box center [390, 374] width 9 height 9
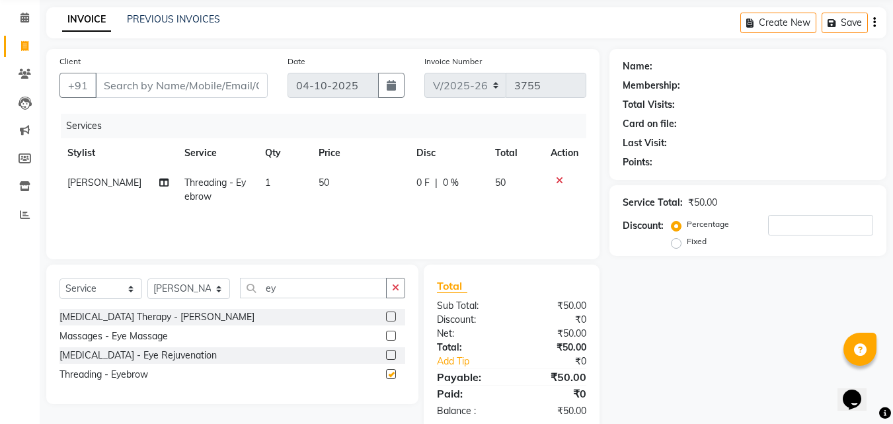
checkbox input "false"
click at [122, 87] on input "Client" at bounding box center [181, 85] width 173 height 25
type input "6"
type input "0"
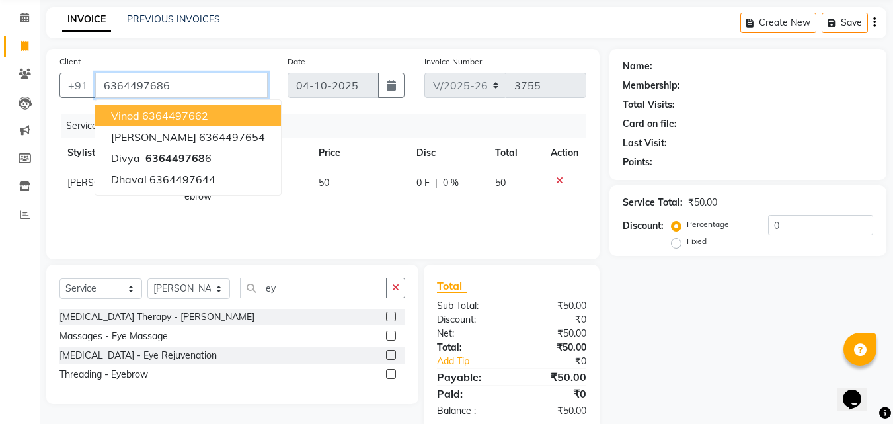
type input "6364497686"
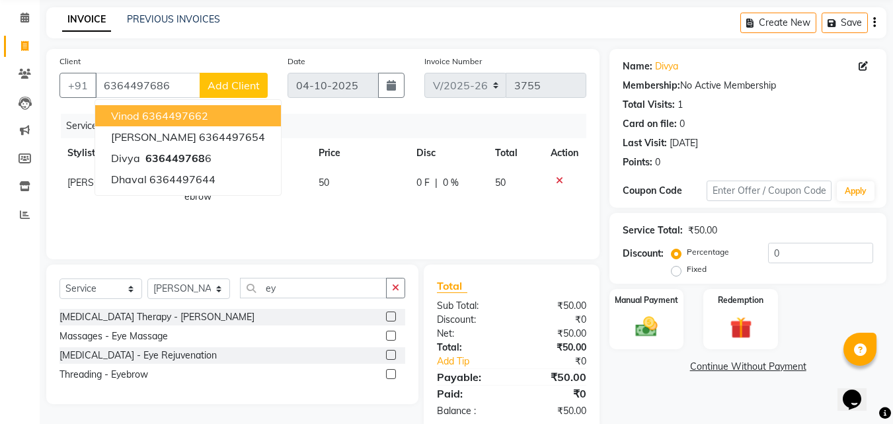
click at [227, 89] on span "Add Client" at bounding box center [234, 85] width 52 height 13
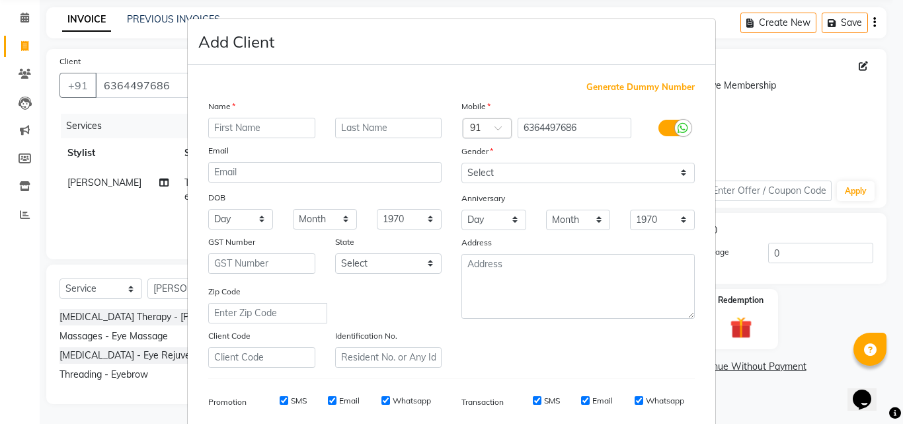
click at [243, 127] on input "text" at bounding box center [261, 128] width 107 height 20
type input "Divya"
click at [537, 165] on select "Select Male Female Other Prefer Not To Say" at bounding box center [577, 173] width 233 height 20
select select "female"
click at [461, 163] on select "Select Male Female Other Prefer Not To Say" at bounding box center [577, 173] width 233 height 20
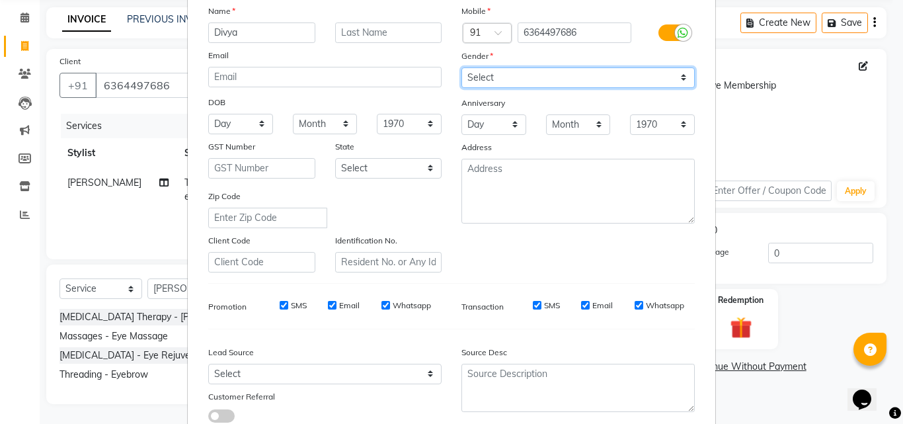
scroll to position [186, 0]
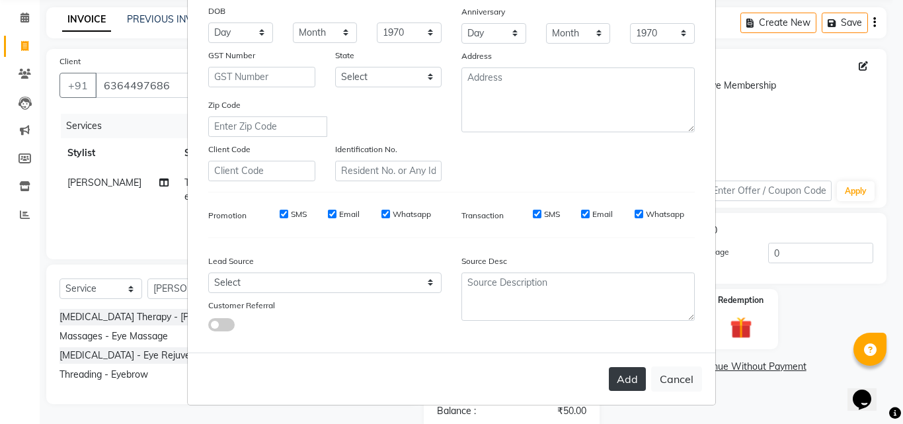
click at [612, 372] on button "Add" at bounding box center [627, 379] width 37 height 24
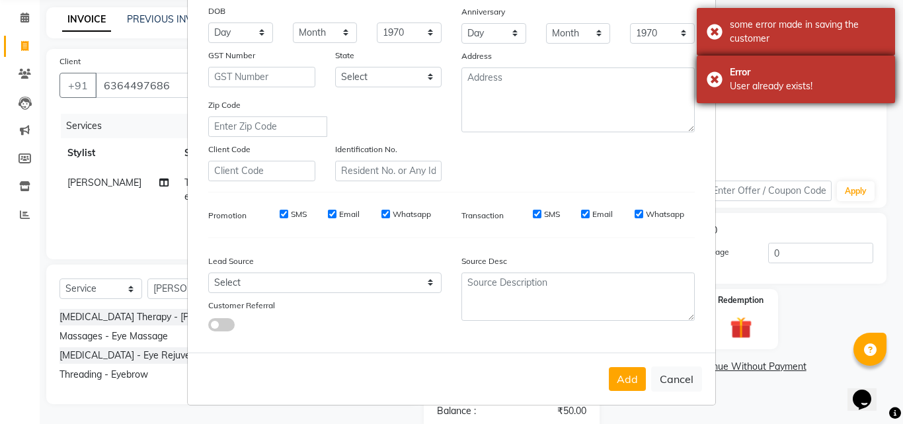
click at [716, 75] on div "Error User already exists!" at bounding box center [796, 80] width 198 height 48
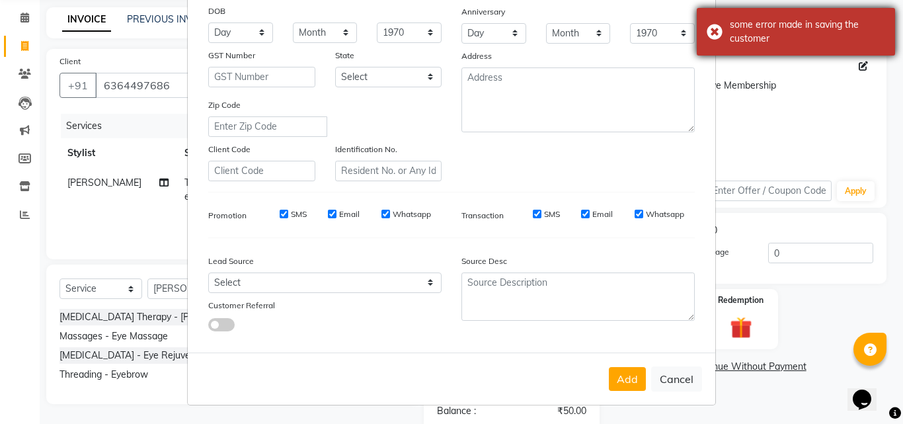
click at [715, 28] on div "some error made in saving the customer" at bounding box center [796, 32] width 198 height 48
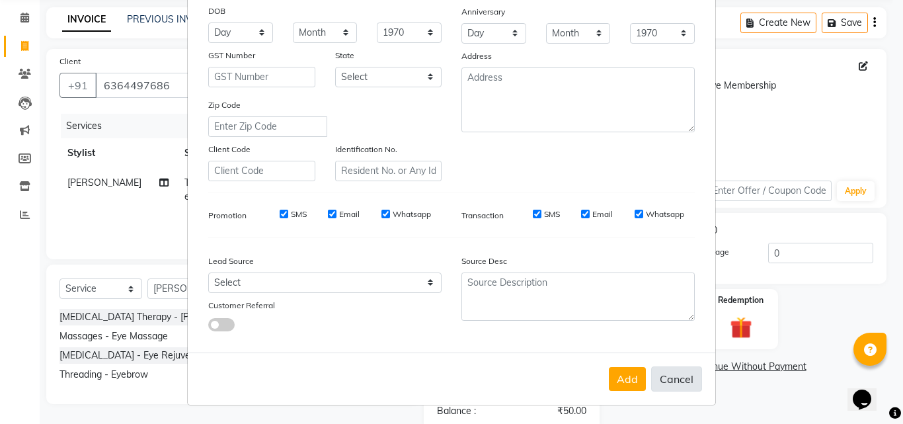
click at [674, 385] on button "Cancel" at bounding box center [676, 378] width 51 height 25
select select
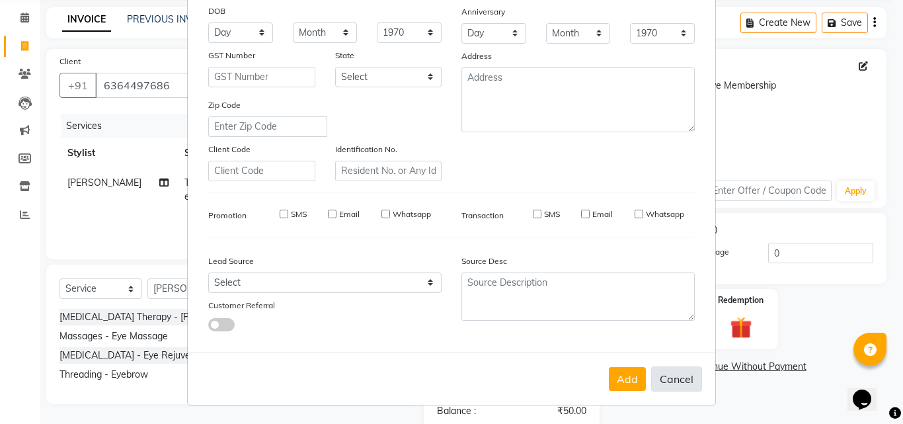
select select
checkbox input "false"
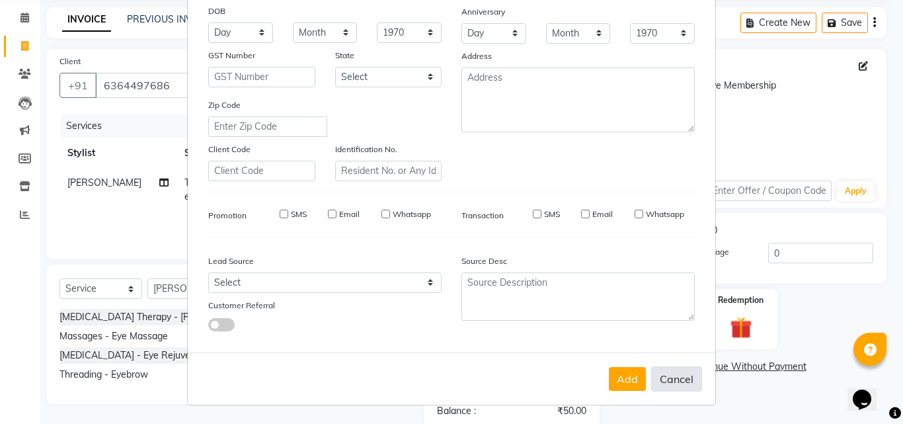
checkbox input "false"
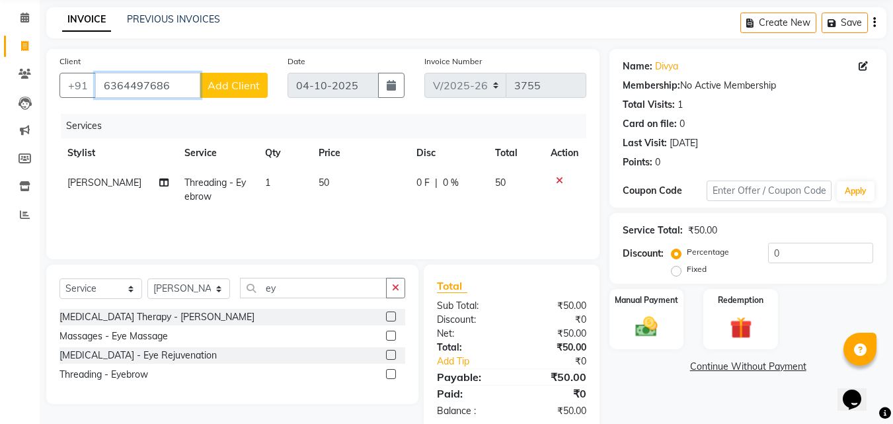
click at [192, 84] on input "6364497686" at bounding box center [147, 85] width 105 height 25
click at [648, 317] on img at bounding box center [646, 326] width 37 height 26
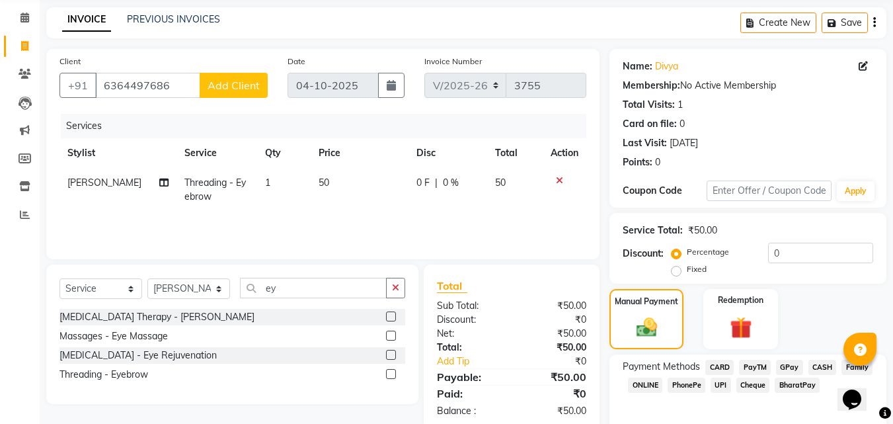
scroll to position [107, 0]
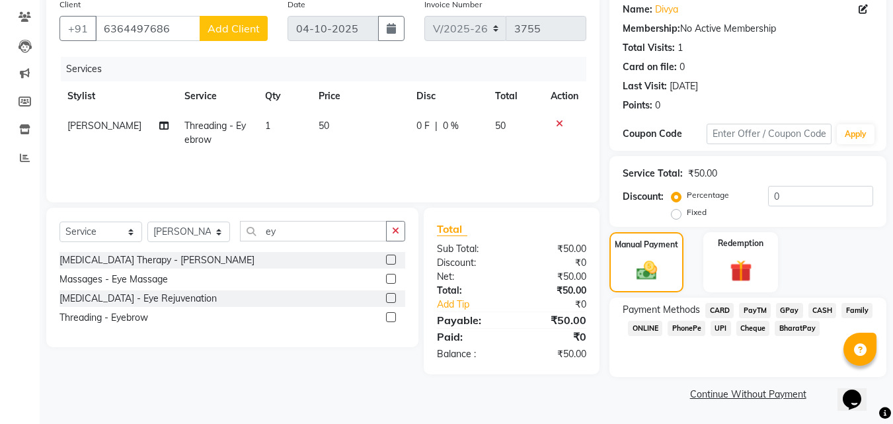
click at [808, 309] on span "CASH" at bounding box center [822, 310] width 28 height 15
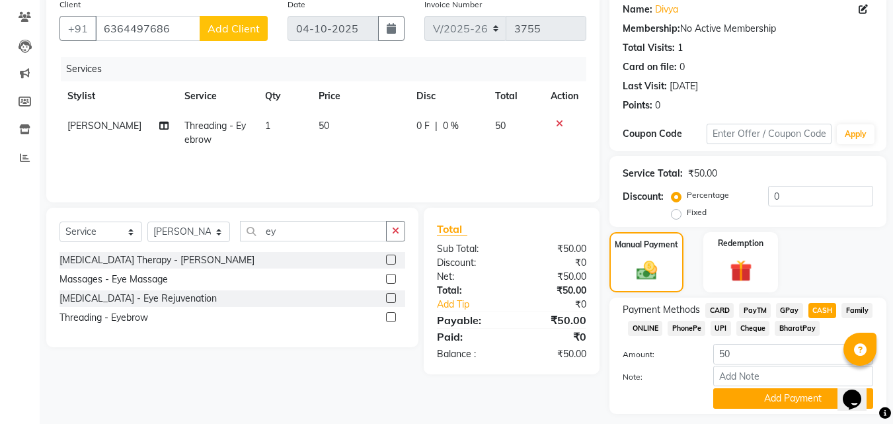
scroll to position [144, 0]
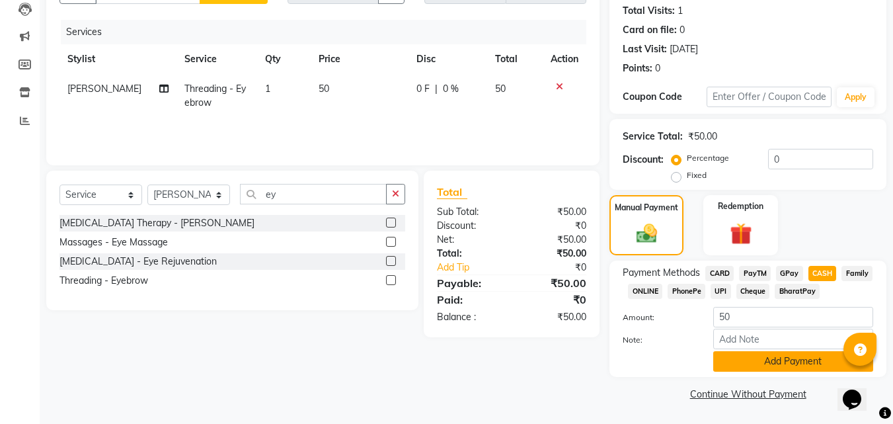
click at [782, 369] on button "Add Payment" at bounding box center [793, 361] width 160 height 20
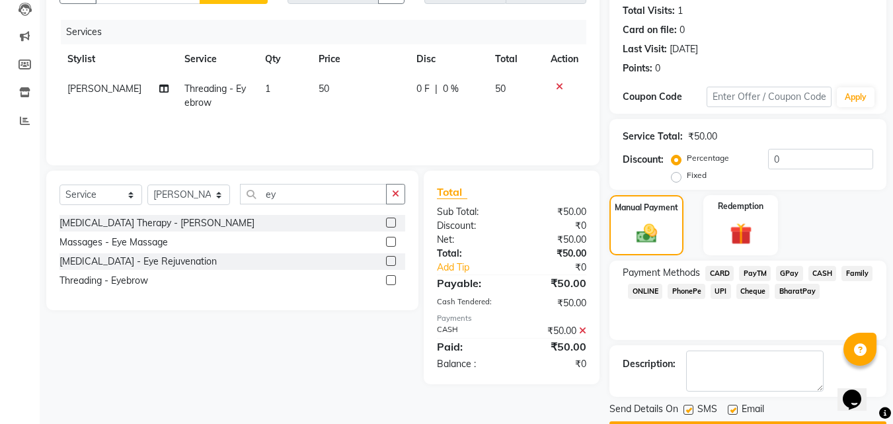
scroll to position [182, 0]
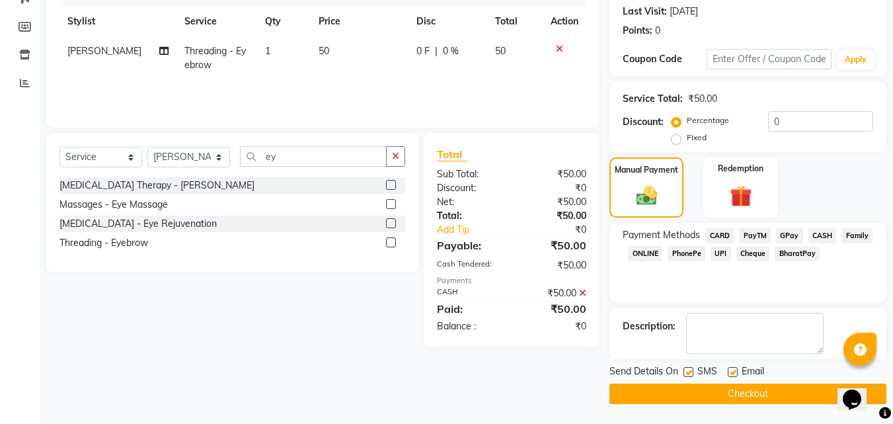
drag, startPoint x: 902, startPoint y: 296, endPoint x: 11, endPoint y: 11, distance: 936.2
click at [734, 396] on button "Checkout" at bounding box center [747, 393] width 277 height 20
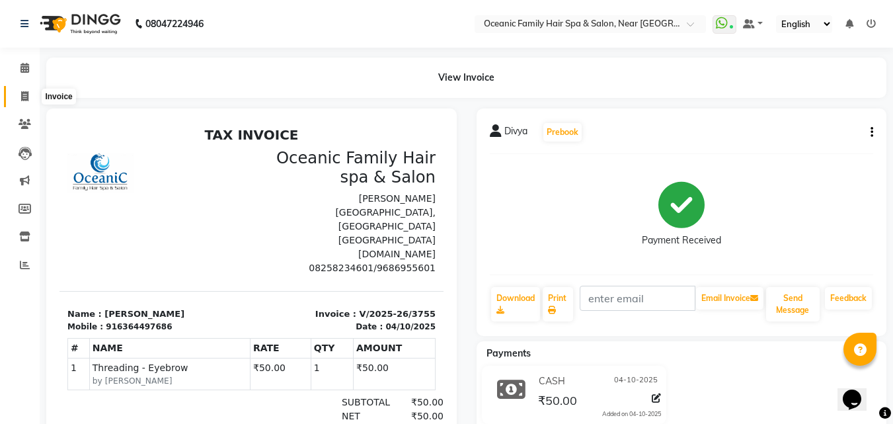
click at [21, 89] on span at bounding box center [24, 96] width 23 height 15
select select "service"
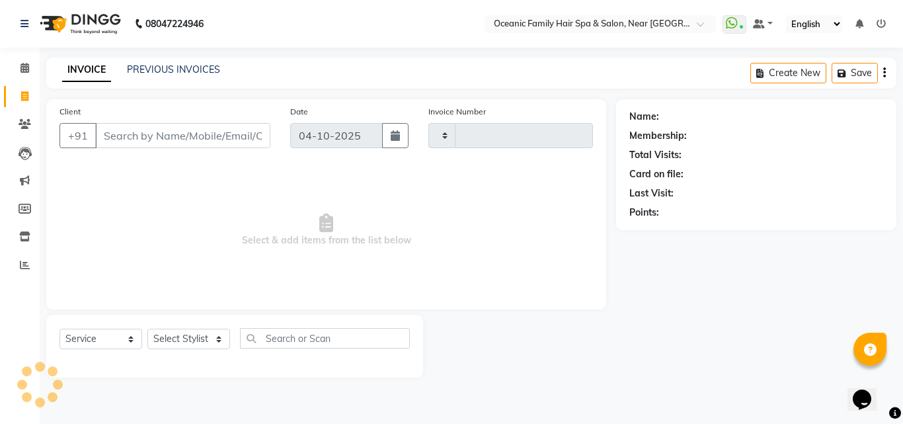
type input "3756"
select select "4366"
click at [219, 335] on select "Select Stylist [PERSON_NAME] [PERSON_NAME] [PERSON_NAME] Riyasat [PERSON_NAME] …" at bounding box center [188, 339] width 83 height 20
select select "23948"
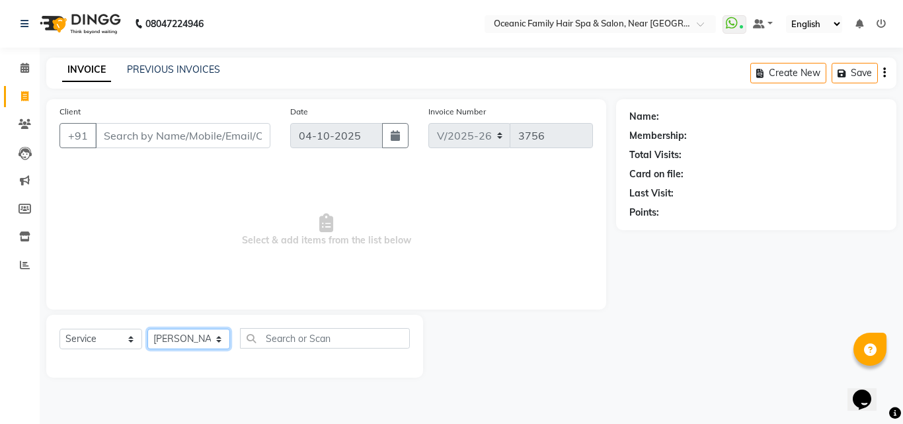
click at [147, 329] on select "Select Stylist [PERSON_NAME] [PERSON_NAME] [PERSON_NAME] Riyasat [PERSON_NAME] …" at bounding box center [188, 339] width 83 height 20
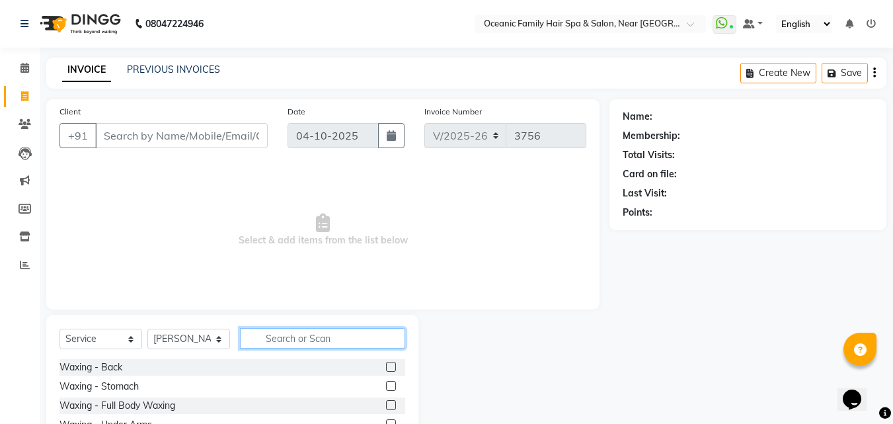
click at [366, 338] on input "text" at bounding box center [322, 338] width 165 height 20
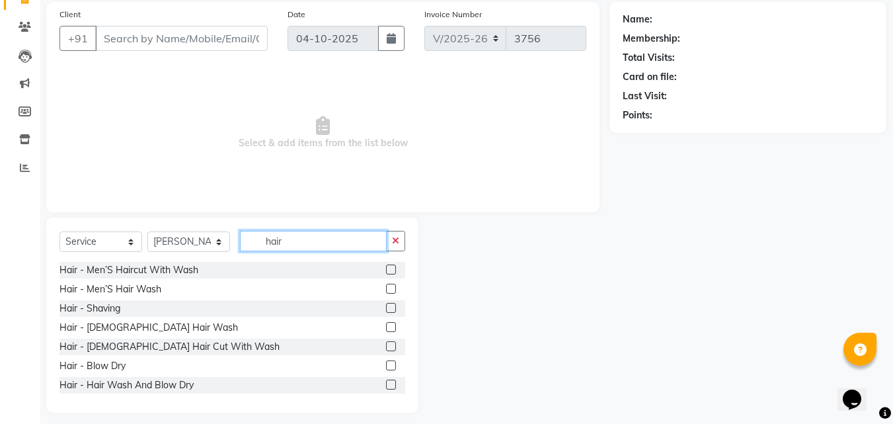
scroll to position [106, 0]
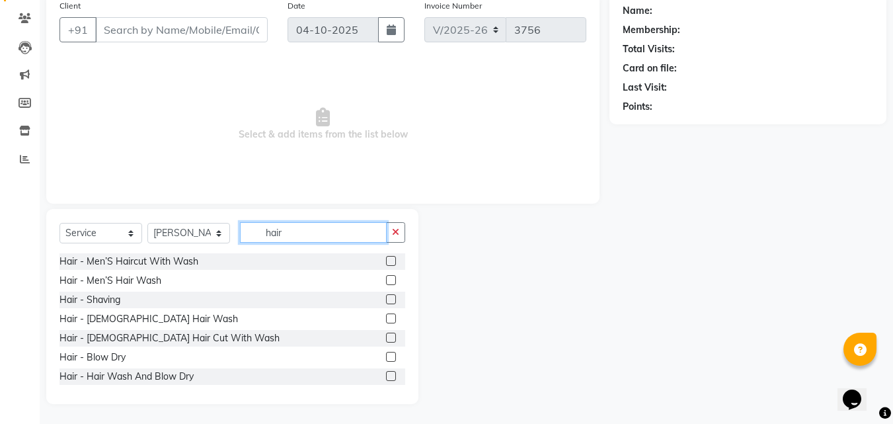
type input "hair"
click at [386, 336] on label at bounding box center [391, 338] width 10 height 10
click at [386, 336] on input "checkbox" at bounding box center [390, 338] width 9 height 9
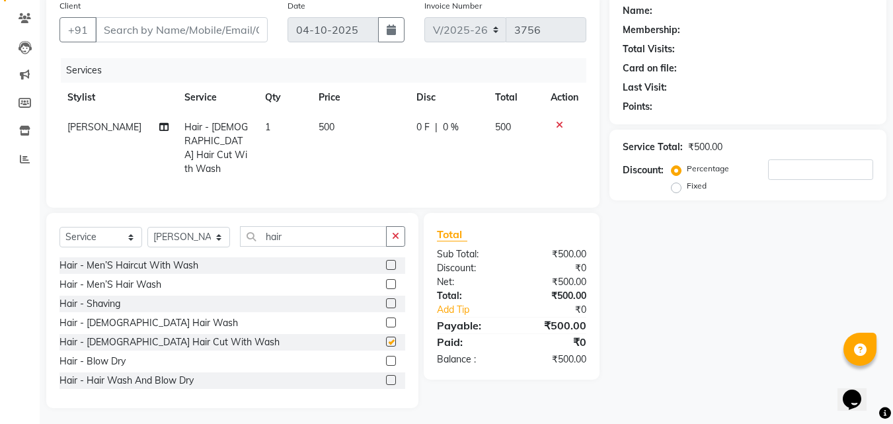
checkbox input "false"
click at [207, 33] on input "Client" at bounding box center [181, 29] width 173 height 25
type input "9"
type input "0"
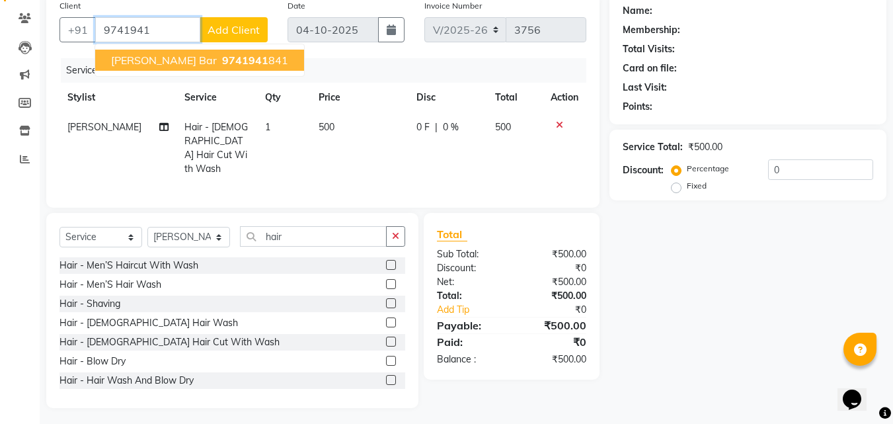
click at [247, 58] on span "9741941" at bounding box center [245, 60] width 46 height 13
type input "9741941841"
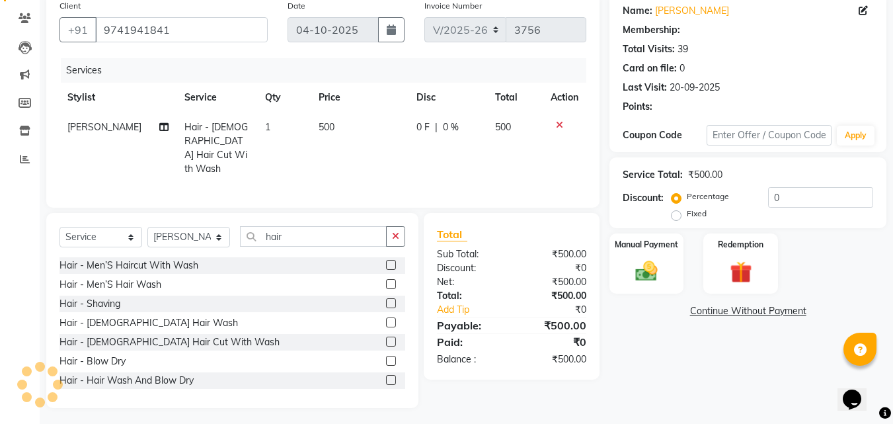
select select "1: Object"
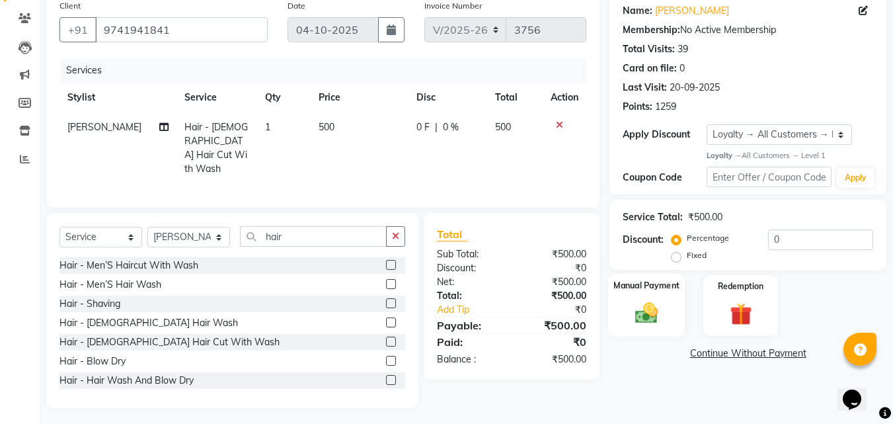
click at [652, 312] on img at bounding box center [646, 313] width 37 height 26
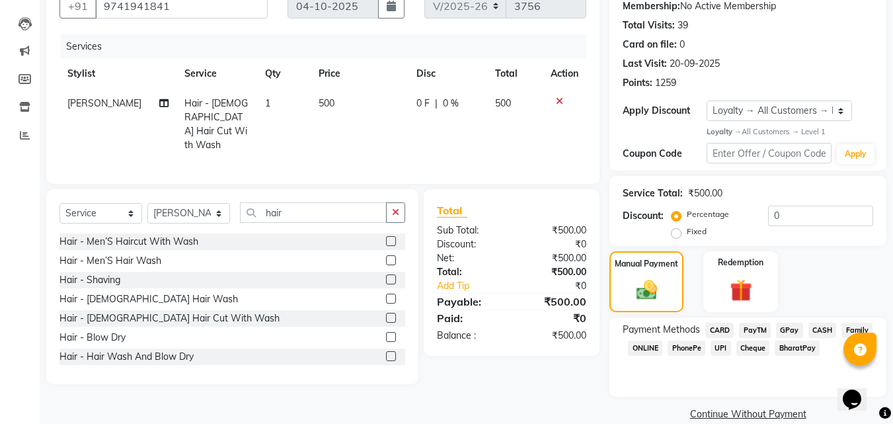
scroll to position [149, 0]
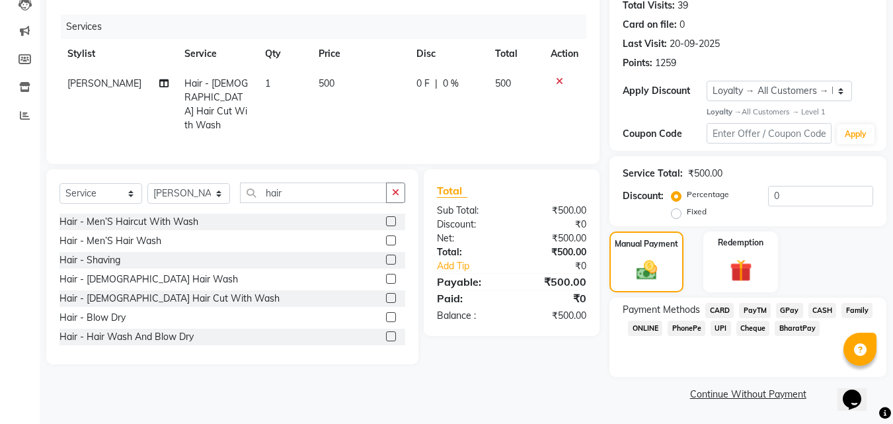
click at [822, 311] on span "CASH" at bounding box center [822, 310] width 28 height 15
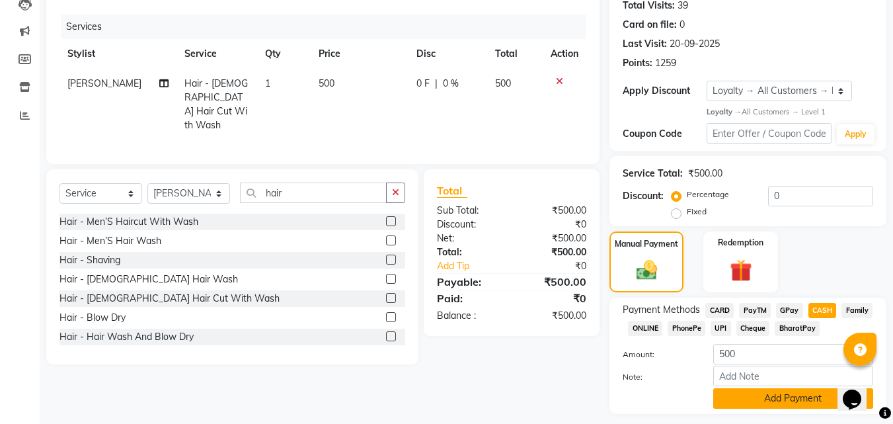
click at [790, 403] on button "Add Payment" at bounding box center [793, 398] width 160 height 20
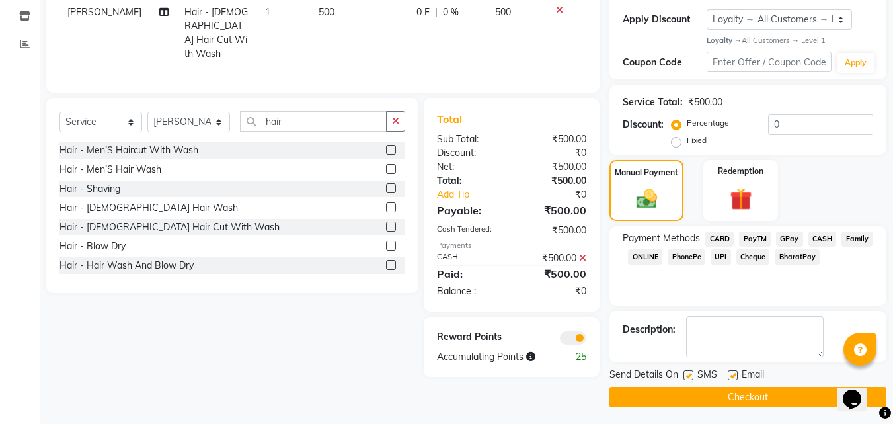
scroll to position [224, 0]
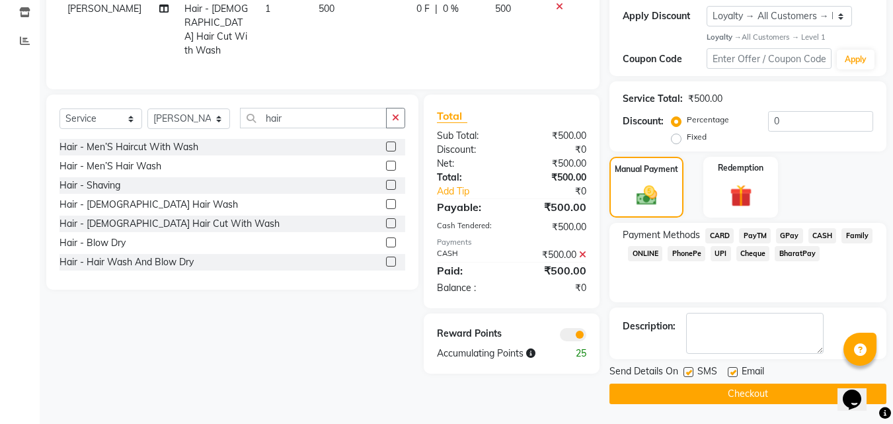
click at [820, 395] on button "Checkout" at bounding box center [747, 393] width 277 height 20
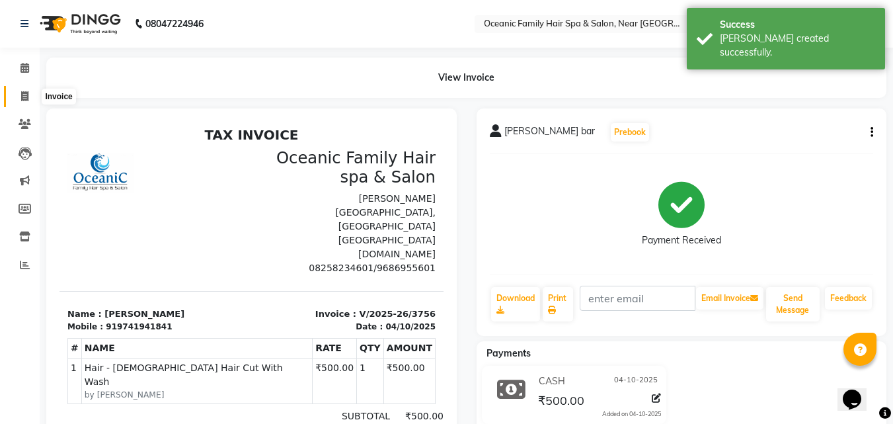
click at [21, 94] on icon at bounding box center [24, 96] width 7 height 10
select select "service"
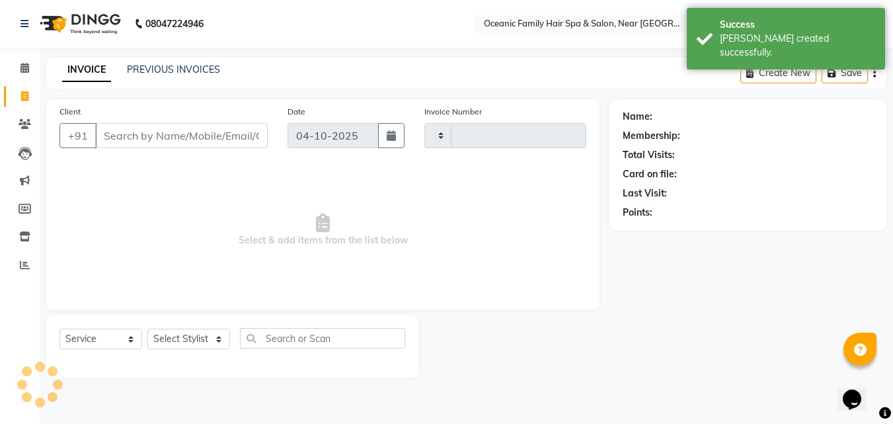
type input "3757"
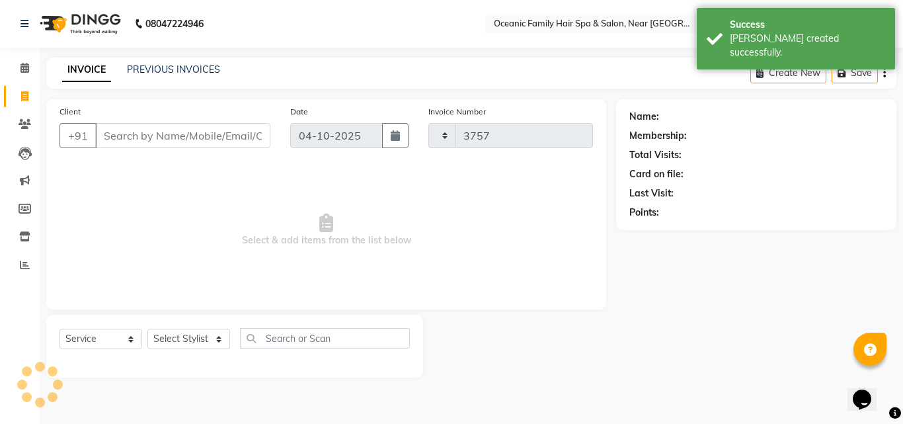
select select "4366"
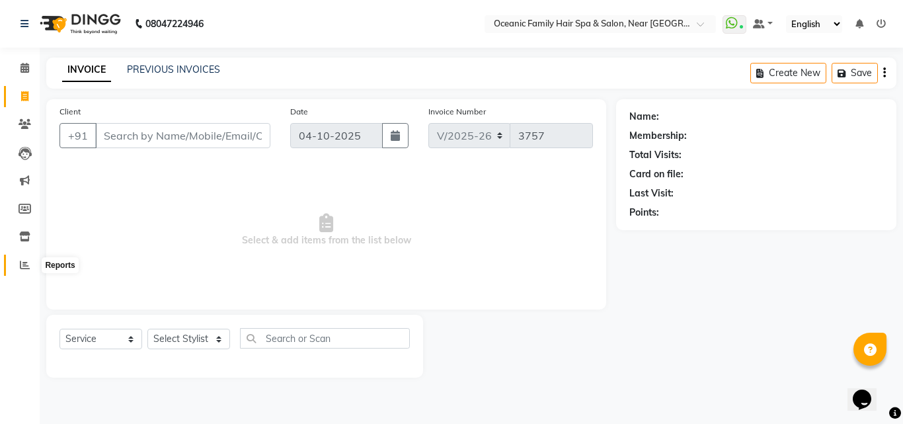
click at [24, 269] on icon at bounding box center [25, 265] width 10 height 10
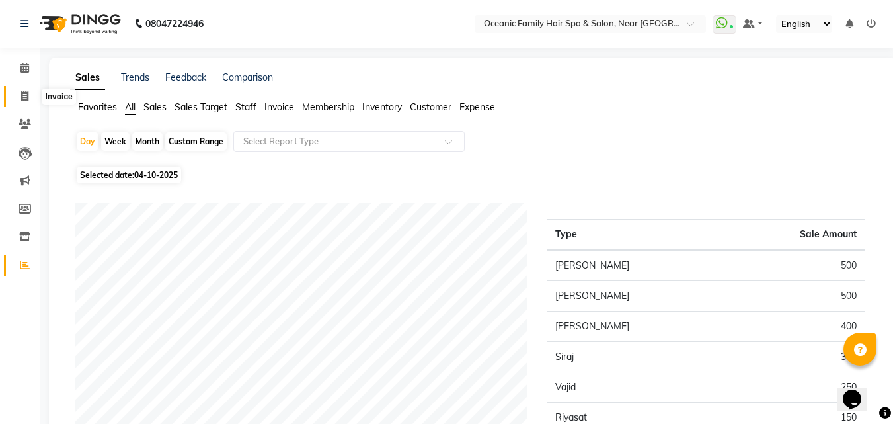
click at [21, 96] on icon at bounding box center [24, 96] width 7 height 10
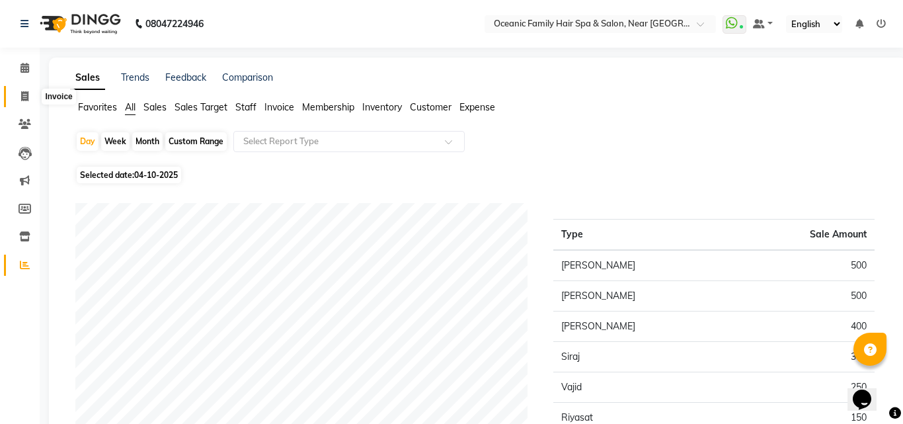
select select "4366"
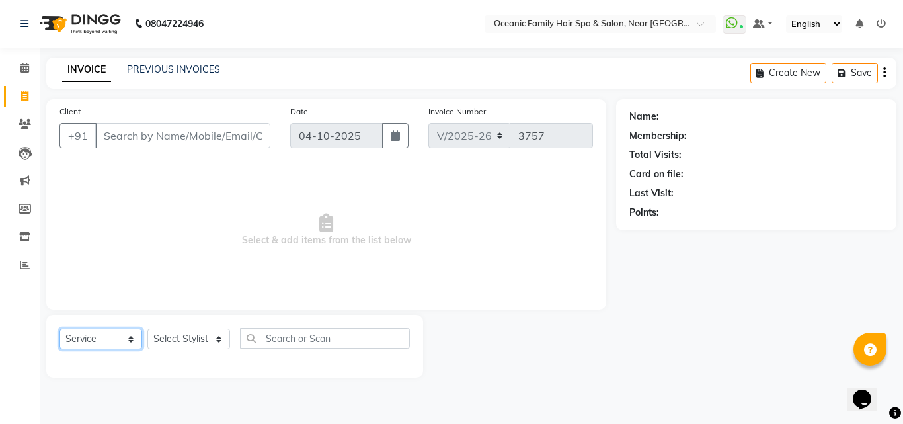
click at [126, 339] on select "Select Service Product Membership Package Voucher Prepaid Gift Card" at bounding box center [100, 339] width 83 height 20
select select "product"
click at [59, 329] on select "Select Service Product Membership Package Voucher Prepaid Gift Card" at bounding box center [100, 339] width 83 height 20
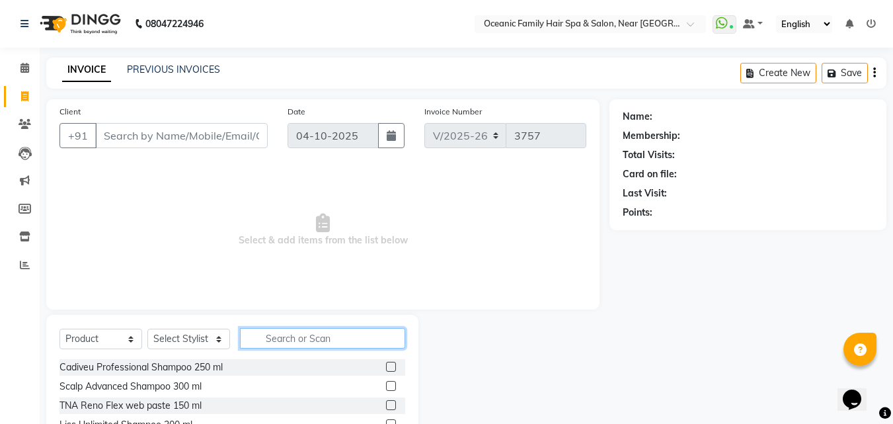
click at [286, 331] on input "text" at bounding box center [322, 338] width 165 height 20
type input "liss"
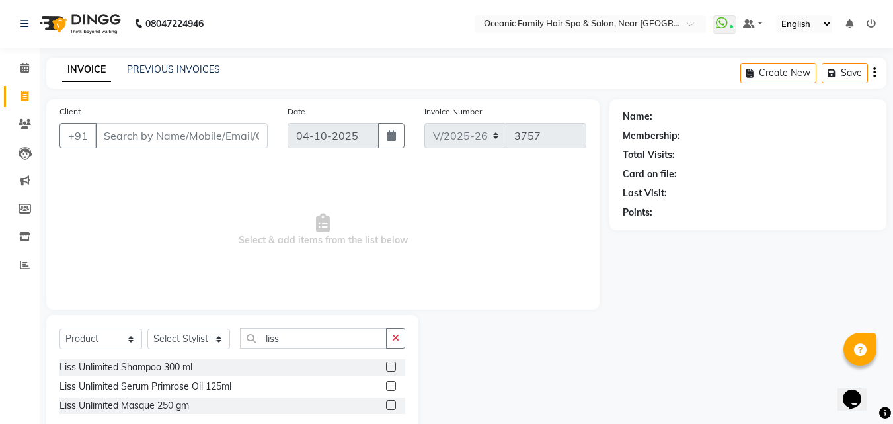
click at [391, 385] on label at bounding box center [391, 386] width 10 height 10
click at [391, 385] on input "checkbox" at bounding box center [390, 386] width 9 height 9
checkbox input "false"
click at [208, 339] on select "Select Stylist [PERSON_NAME] [PERSON_NAME] [PERSON_NAME] Riyasat [PERSON_NAME] …" at bounding box center [188, 339] width 83 height 20
select select "89184"
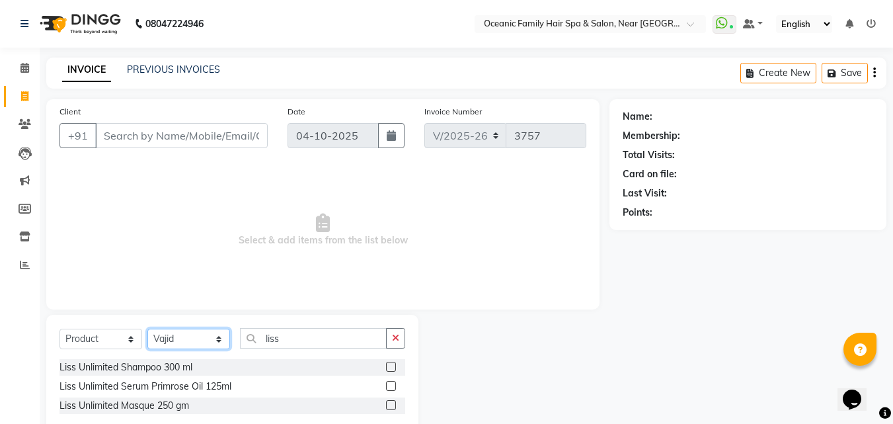
click at [147, 329] on select "Select Stylist [PERSON_NAME] [PERSON_NAME] [PERSON_NAME] Riyasat [PERSON_NAME] …" at bounding box center [188, 339] width 83 height 20
click at [389, 383] on label at bounding box center [391, 386] width 10 height 10
click at [389, 383] on input "checkbox" at bounding box center [390, 386] width 9 height 9
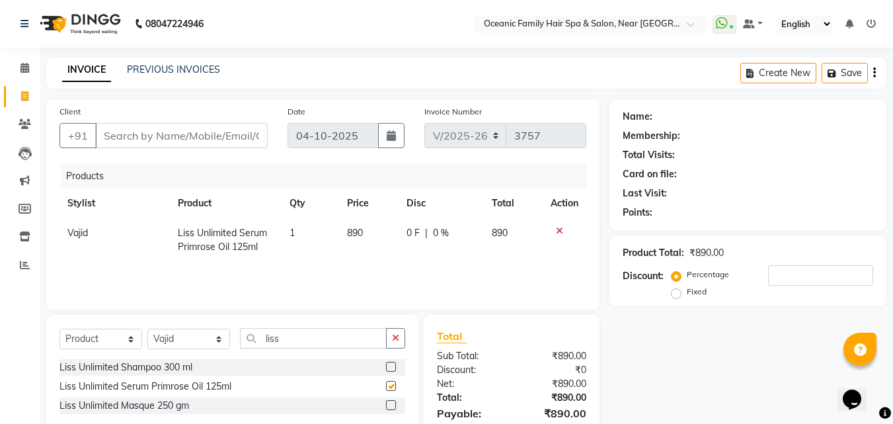
checkbox input "false"
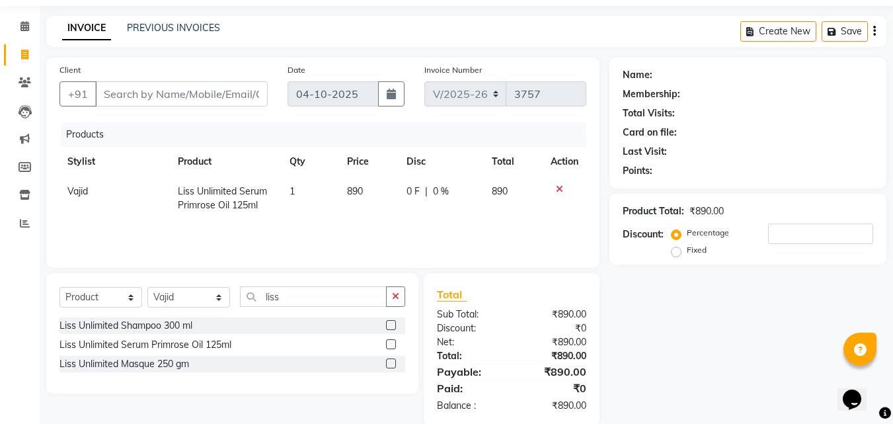
scroll to position [63, 0]
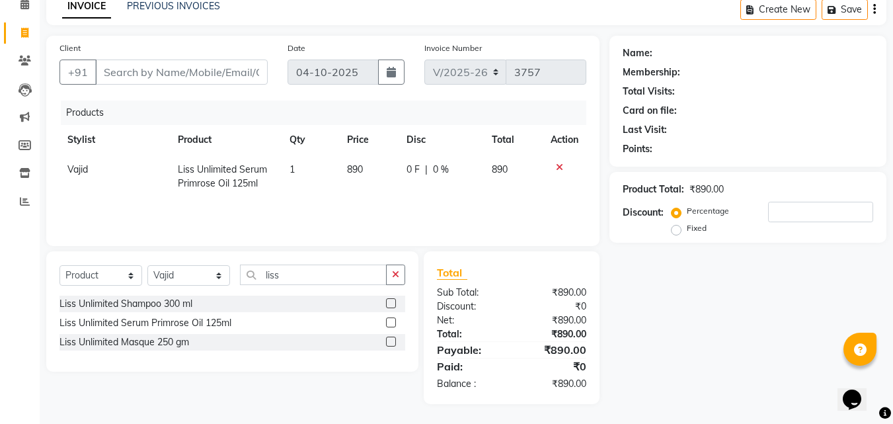
click at [77, 166] on span "Vajid" at bounding box center [77, 169] width 20 height 12
select select "89184"
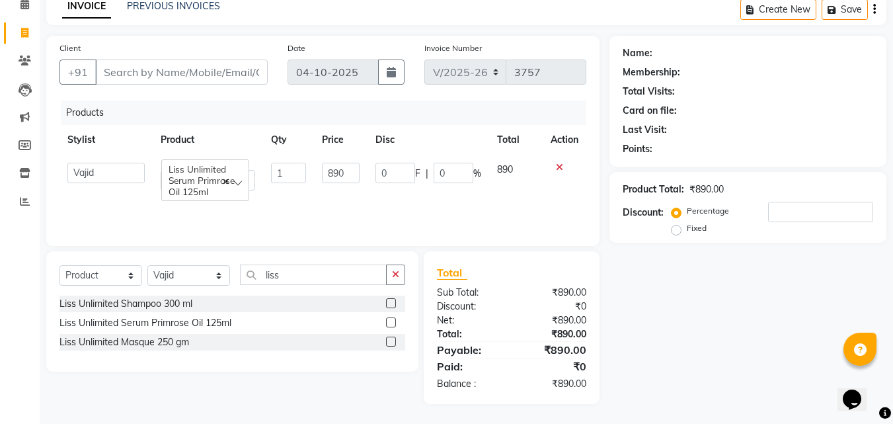
click at [89, 138] on th "Stylist" at bounding box center [105, 140] width 93 height 30
click at [217, 278] on select "Select Stylist [PERSON_NAME] [PERSON_NAME] [PERSON_NAME] Riyasat [PERSON_NAME] …" at bounding box center [188, 275] width 83 height 20
select select "86528"
click at [147, 265] on select "Select Stylist [PERSON_NAME] [PERSON_NAME] [PERSON_NAME] Riyasat [PERSON_NAME] …" at bounding box center [188, 275] width 83 height 20
click at [131, 169] on select "Afsar Ali Arun Thakur Pavithra Rajani Riyasat Shwetha S Jain Siraj Sulochana Ta…" at bounding box center [105, 173] width 77 height 20
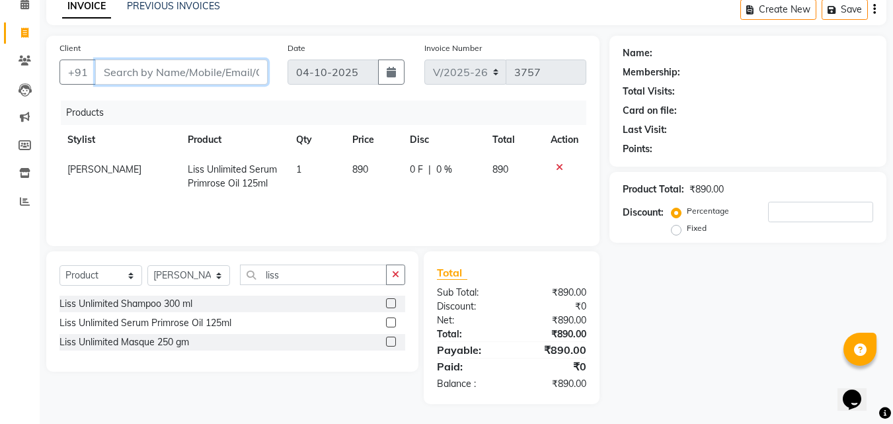
click at [239, 72] on input "Client" at bounding box center [181, 71] width 173 height 25
type input "o"
type input "0"
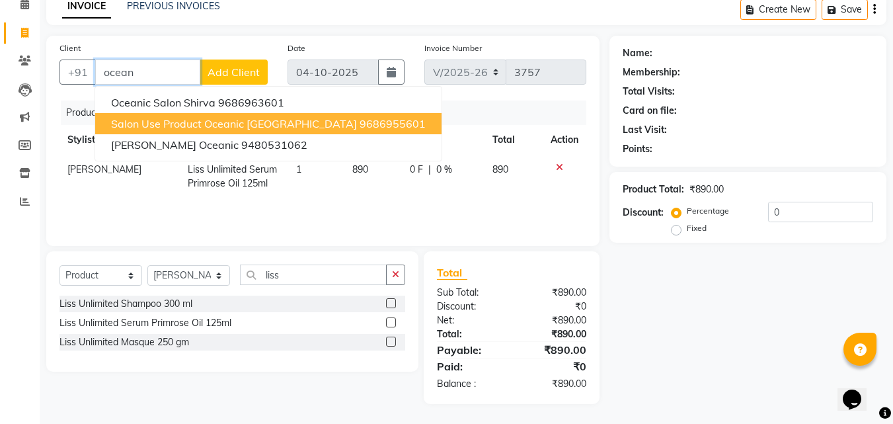
click at [243, 123] on span "Salon use Product Oceanic Karkala" at bounding box center [234, 123] width 246 height 13
type input "9686955601"
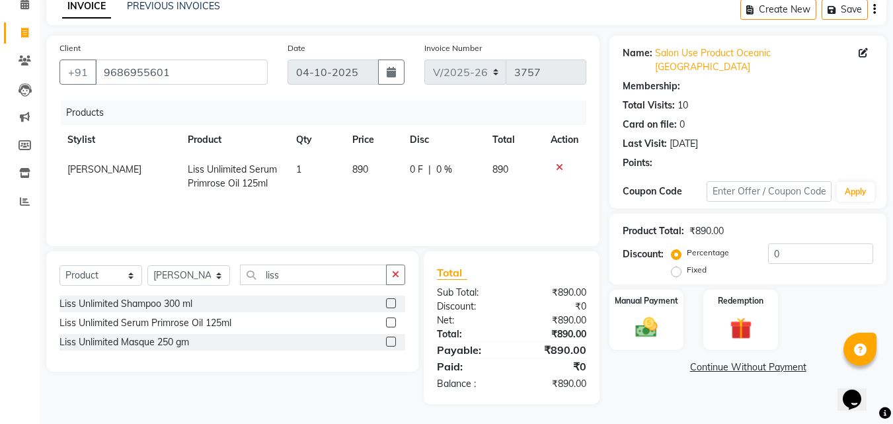
select select "1: Object"
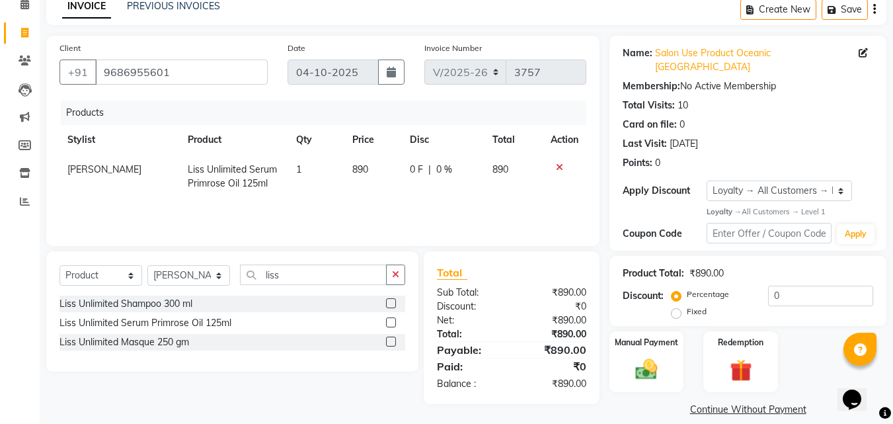
scroll to position [65, 0]
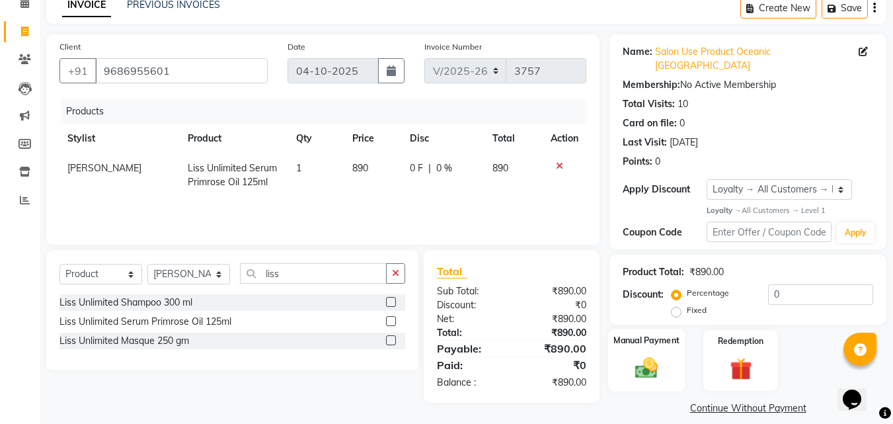
click at [653, 355] on img at bounding box center [646, 368] width 37 height 26
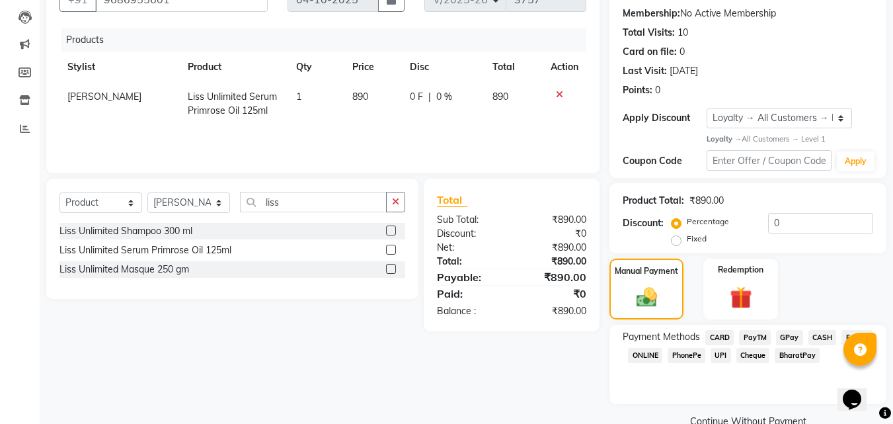
scroll to position [149, 0]
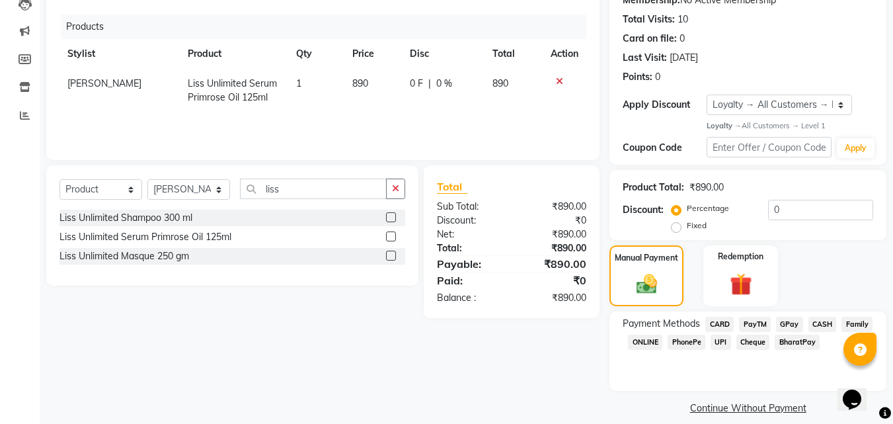
click at [820, 317] on span "CASH" at bounding box center [822, 324] width 28 height 15
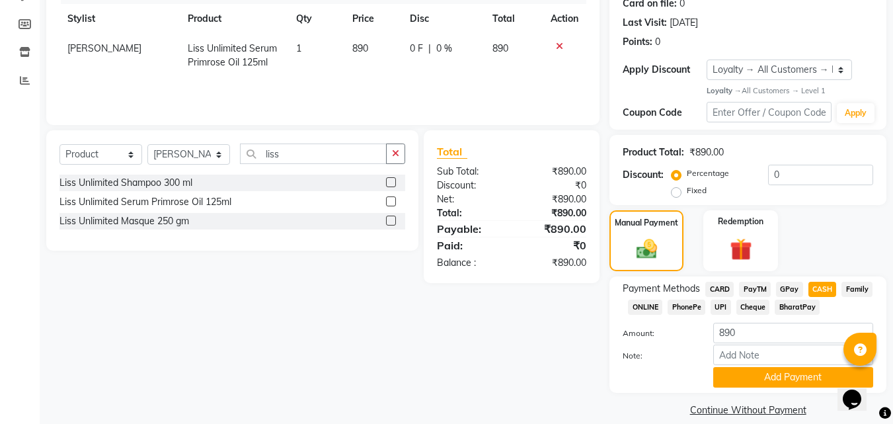
scroll to position [186, 0]
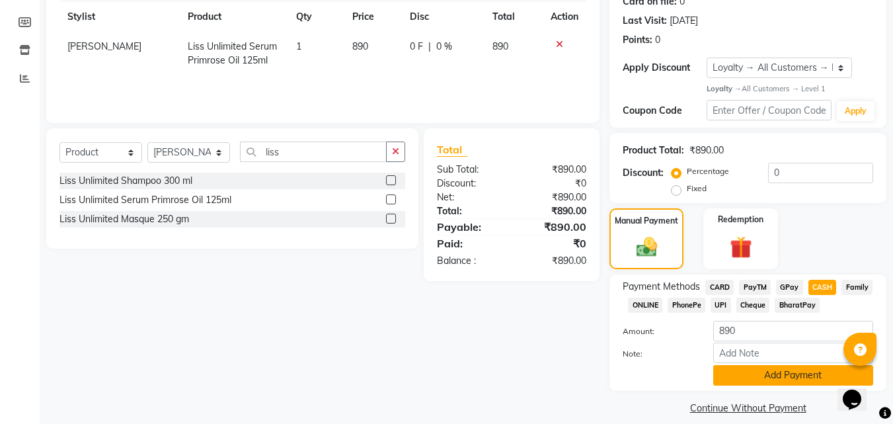
click at [819, 365] on button "Add Payment" at bounding box center [793, 375] width 160 height 20
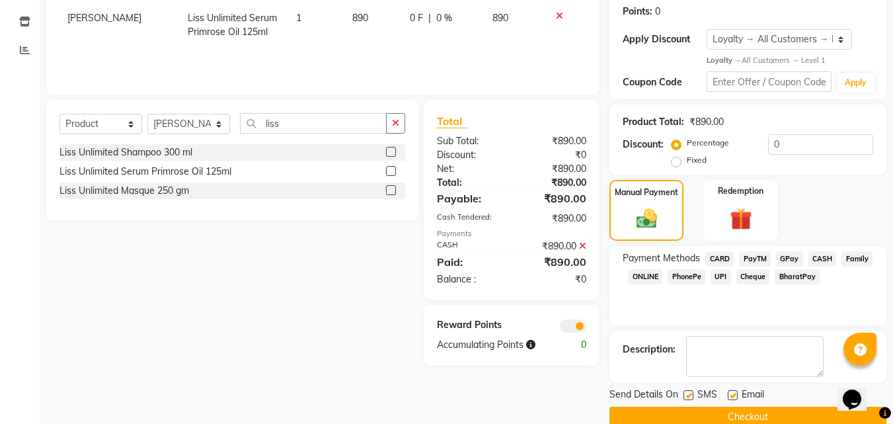
scroll to position [224, 0]
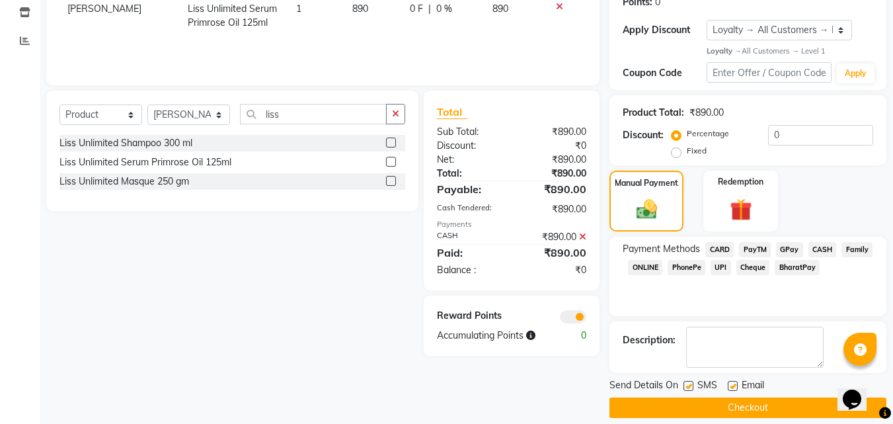
click at [811, 397] on button "Checkout" at bounding box center [747, 407] width 277 height 20
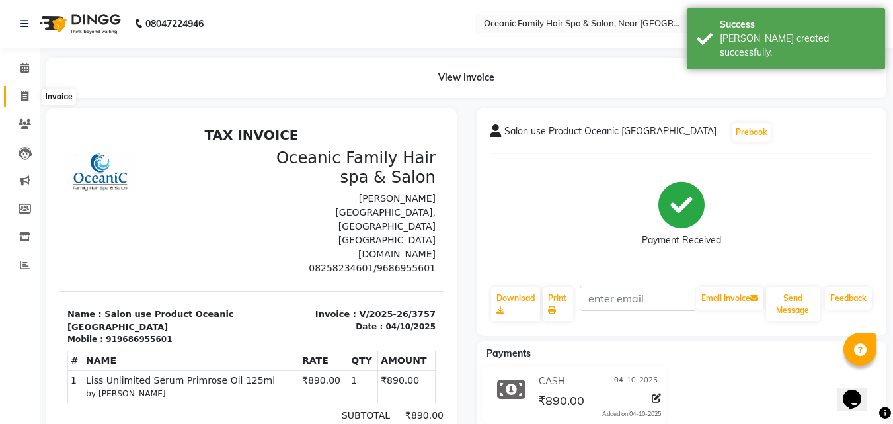
click at [27, 97] on icon at bounding box center [24, 96] width 7 height 10
select select "service"
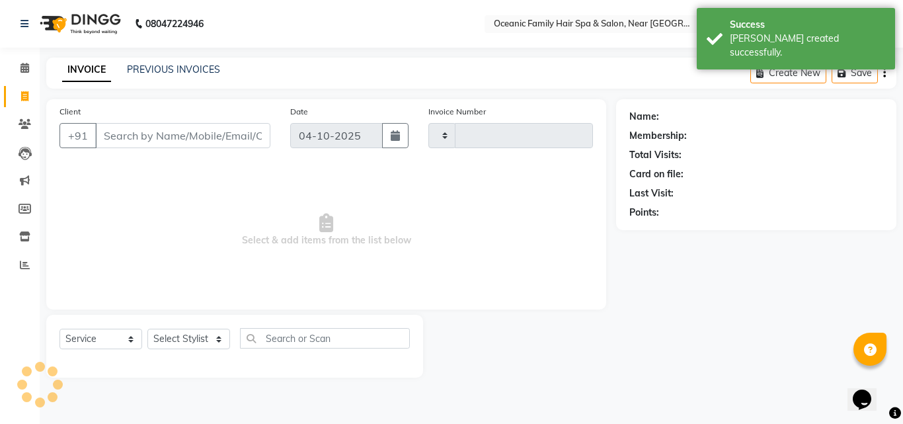
type input "3758"
select select "4366"
click at [20, 67] on icon at bounding box center [24, 68] width 9 height 10
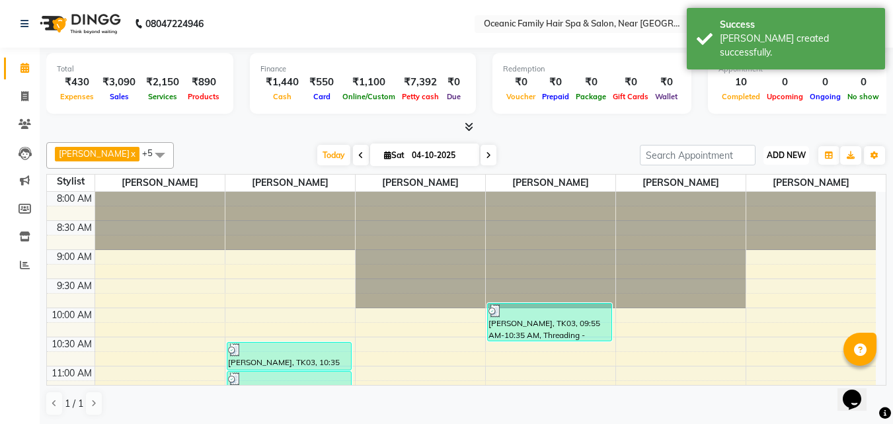
click at [787, 151] on span "ADD NEW" at bounding box center [786, 155] width 39 height 10
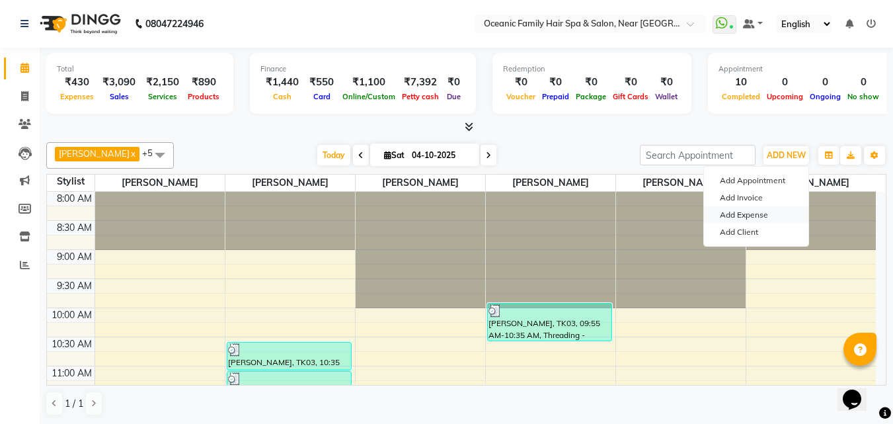
click at [770, 213] on link "Add Expense" at bounding box center [756, 214] width 104 height 17
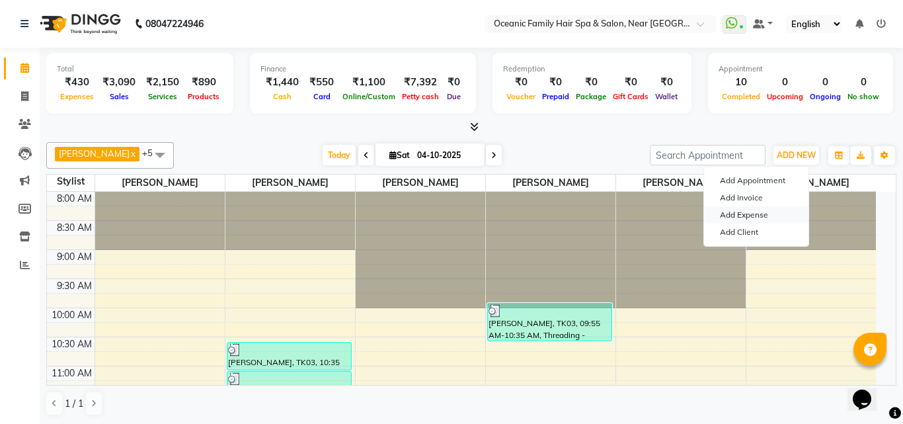
select select "3173"
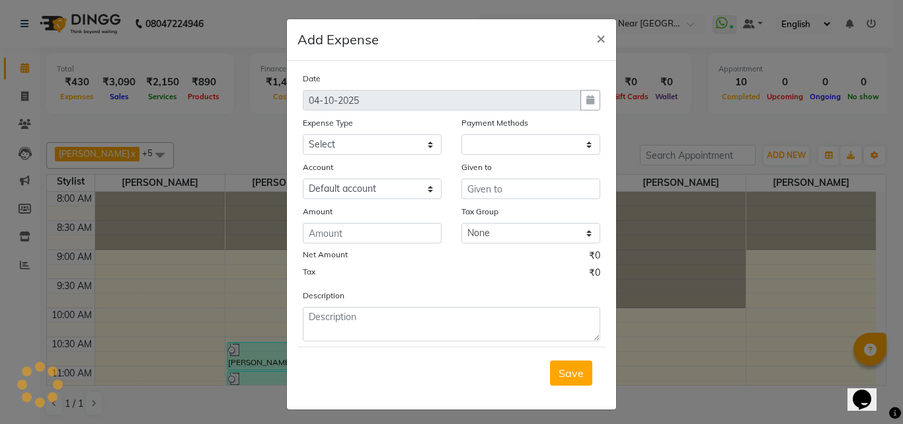
select select "1"
select select "3172"
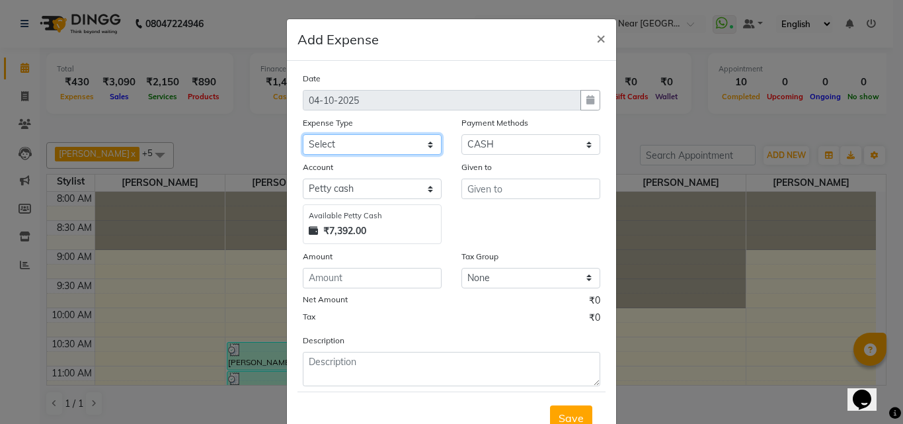
click at [427, 143] on select "Select [PERSON_NAME] [PERSON_NAME] [PERSON_NAME] Bank charges Cash transfer to …" at bounding box center [372, 144] width 139 height 20
select select "5538"
click at [303, 134] on select "Select [PERSON_NAME] [PERSON_NAME] [PERSON_NAME] Bank charges Cash transfer to …" at bounding box center [372, 144] width 139 height 20
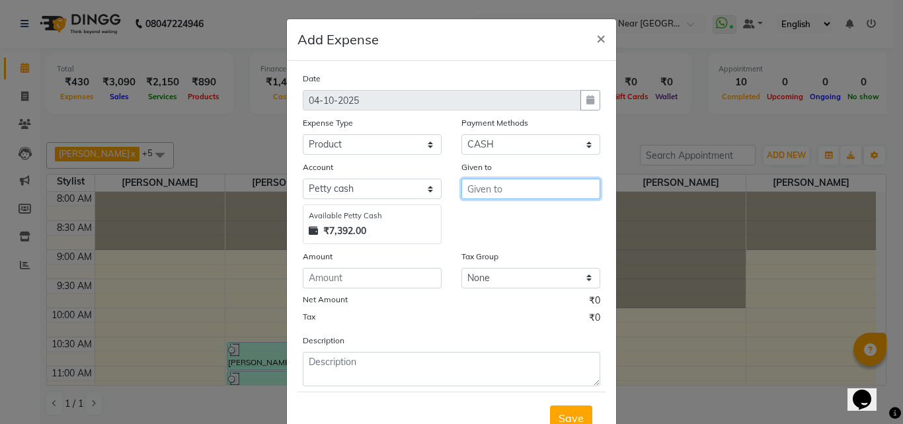
click at [517, 190] on input "text" at bounding box center [530, 188] width 139 height 20
click at [509, 211] on ngb-highlight "Tas miya" at bounding box center [499, 216] width 42 height 13
type input "[PERSON_NAME]"
click at [406, 289] on div "Date 04-10-2025 Expense Type Select Abid Ali Afsar Ahemed Arun Thakur Bank char…" at bounding box center [451, 228] width 297 height 315
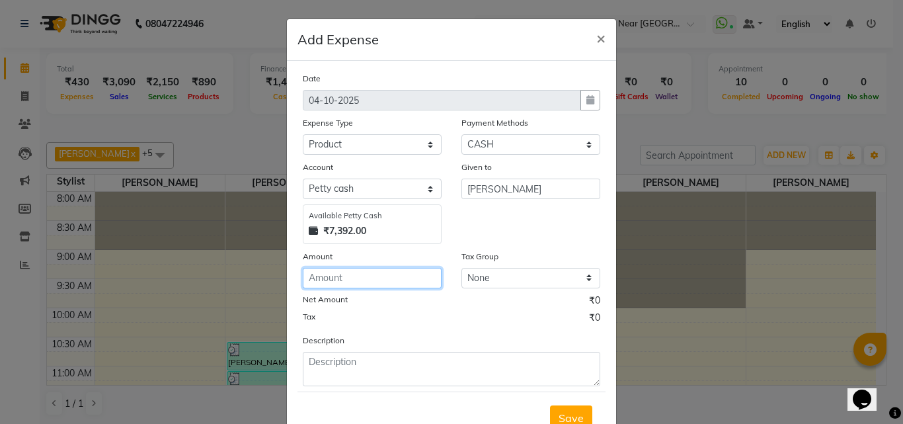
click at [411, 276] on input "number" at bounding box center [372, 278] width 139 height 20
type input "890"
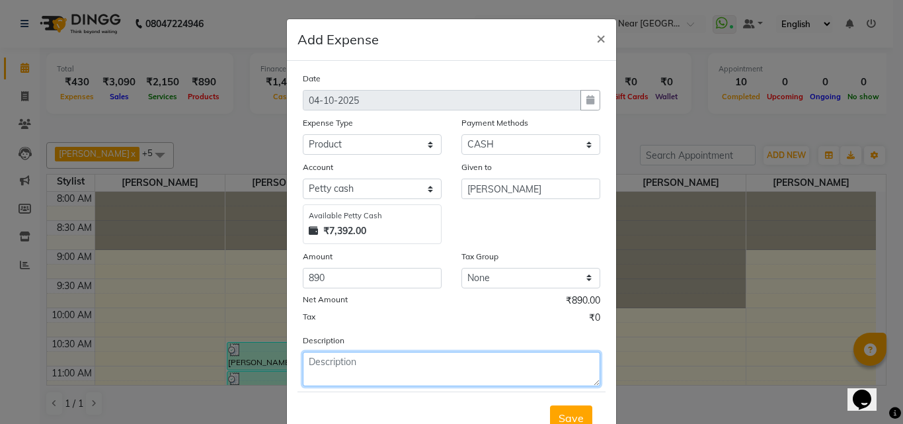
click at [386, 377] on textarea at bounding box center [451, 369] width 297 height 34
type textarea "Salon use"
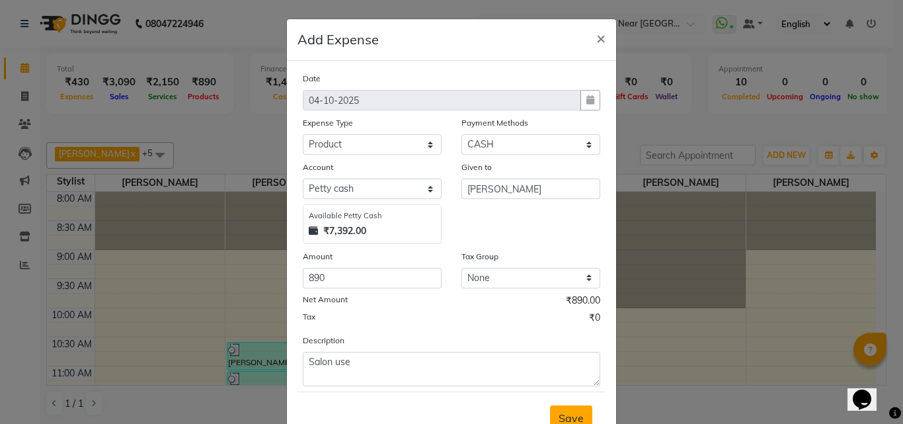
click at [572, 413] on span "Save" at bounding box center [571, 417] width 25 height 13
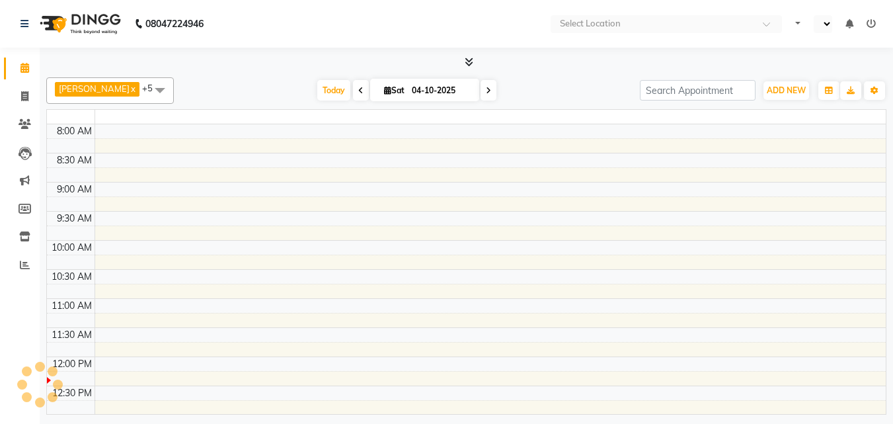
select select "en"
